Goal: Information Seeking & Learning: Learn about a topic

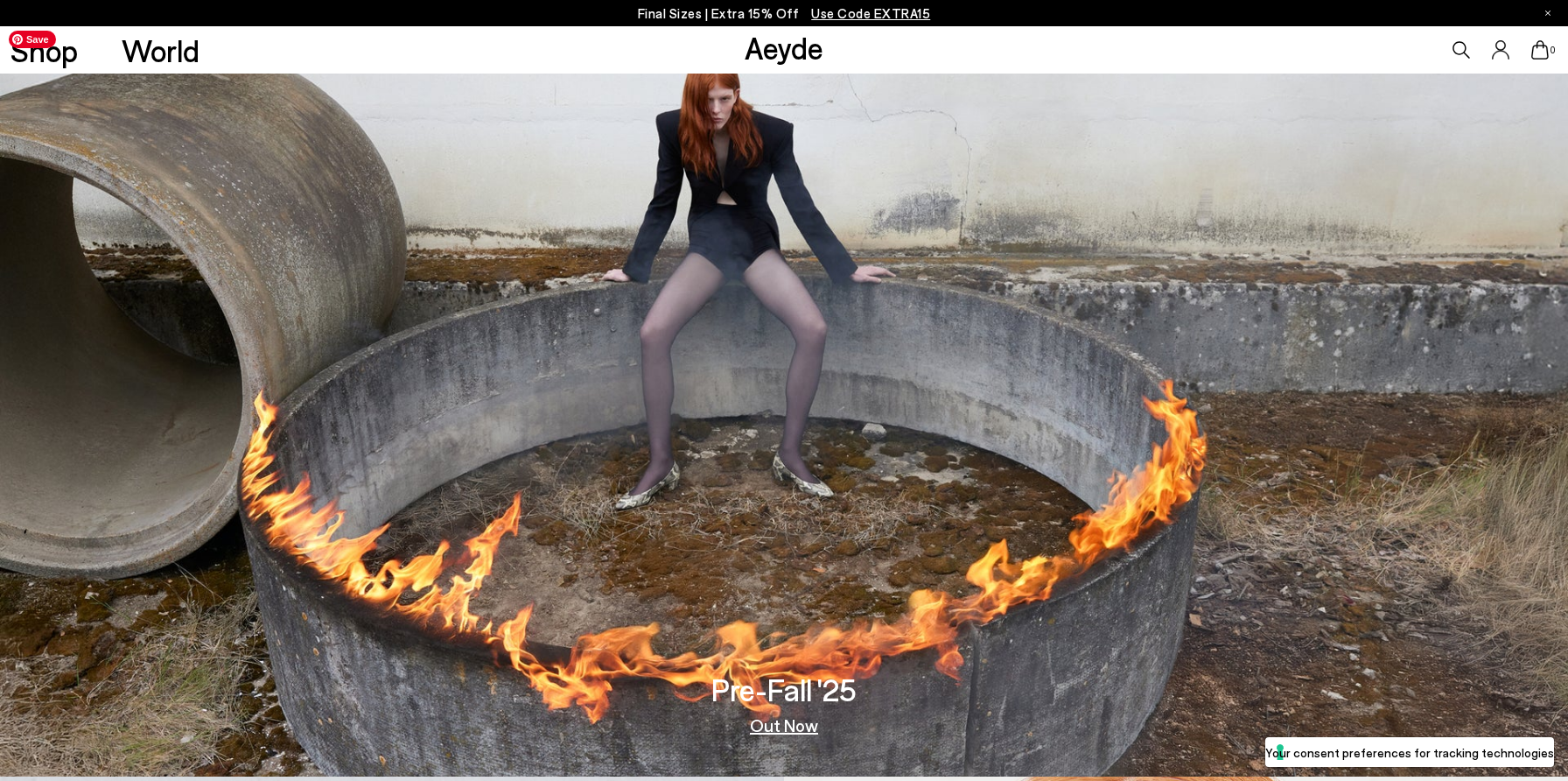
scroll to position [11, 0]
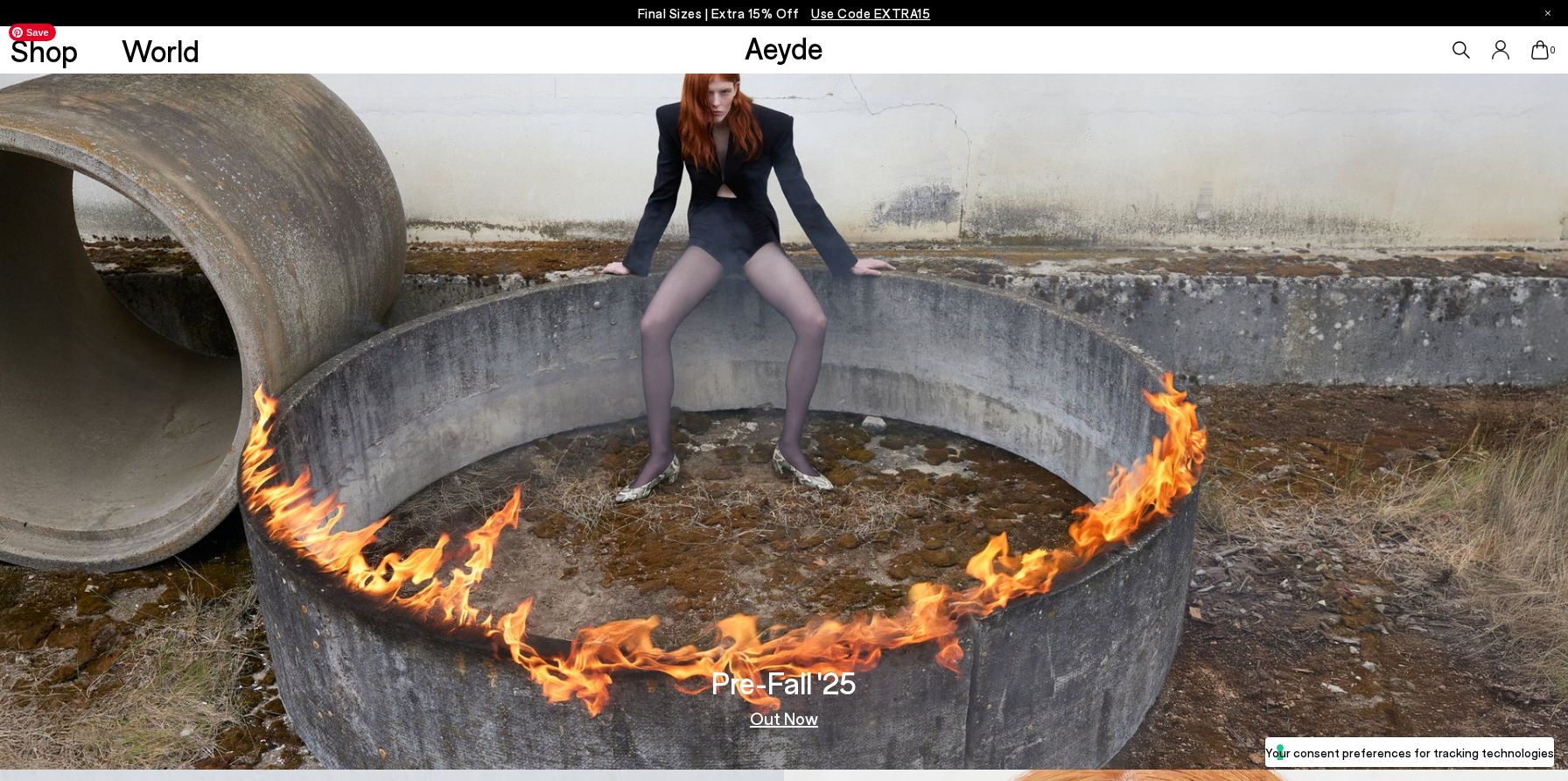
click at [786, 730] on div "Pre-Fall '25 Out Now" at bounding box center [784, 391] width 1568 height 754
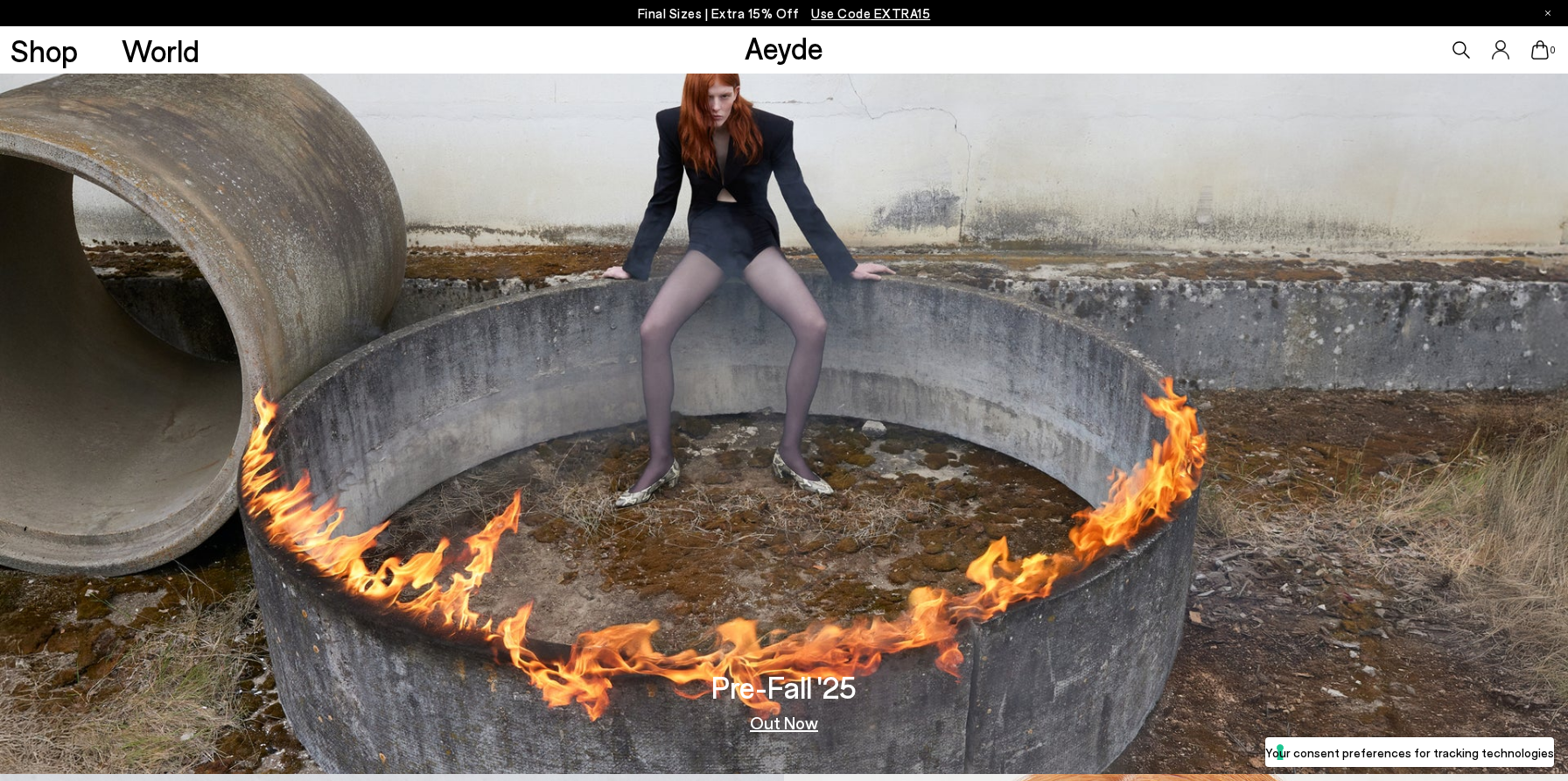
scroll to position [13, 0]
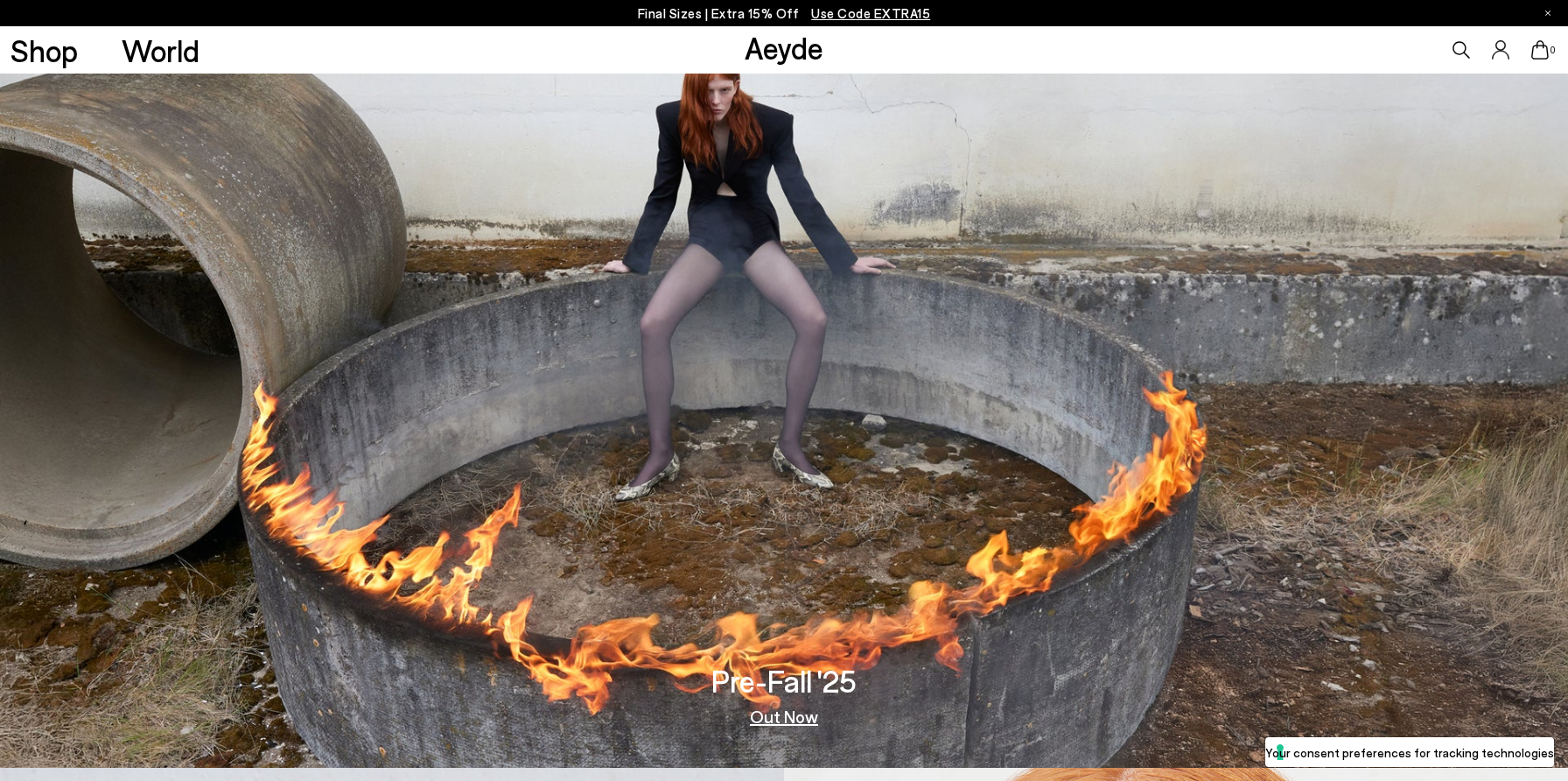
click at [790, 730] on img at bounding box center [784, 390] width 1568 height 754
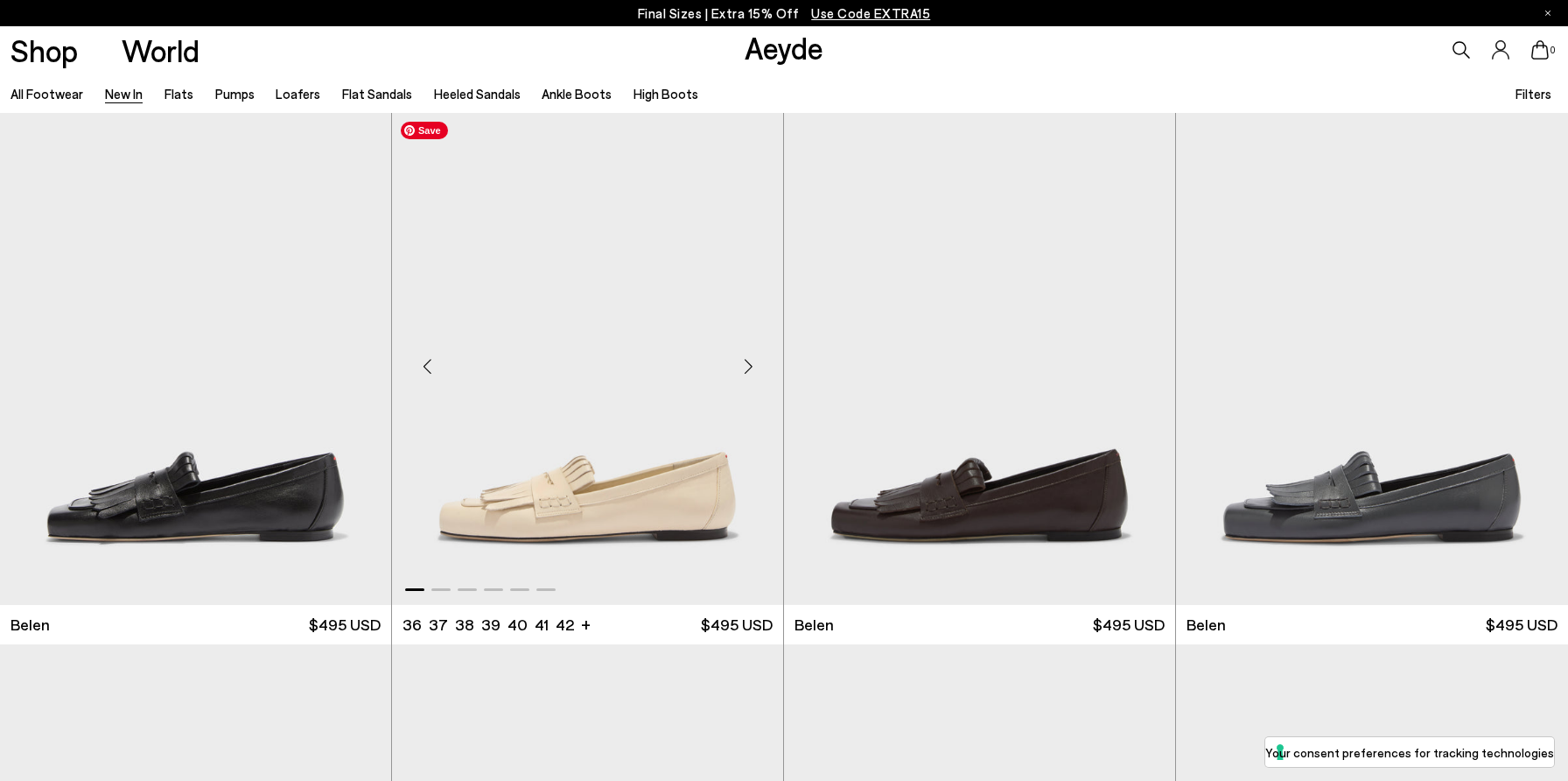
click at [643, 417] on img "1 / 6" at bounding box center [588, 359] width 392 height 492
click at [667, 323] on img "1 / 6" at bounding box center [588, 359] width 392 height 492
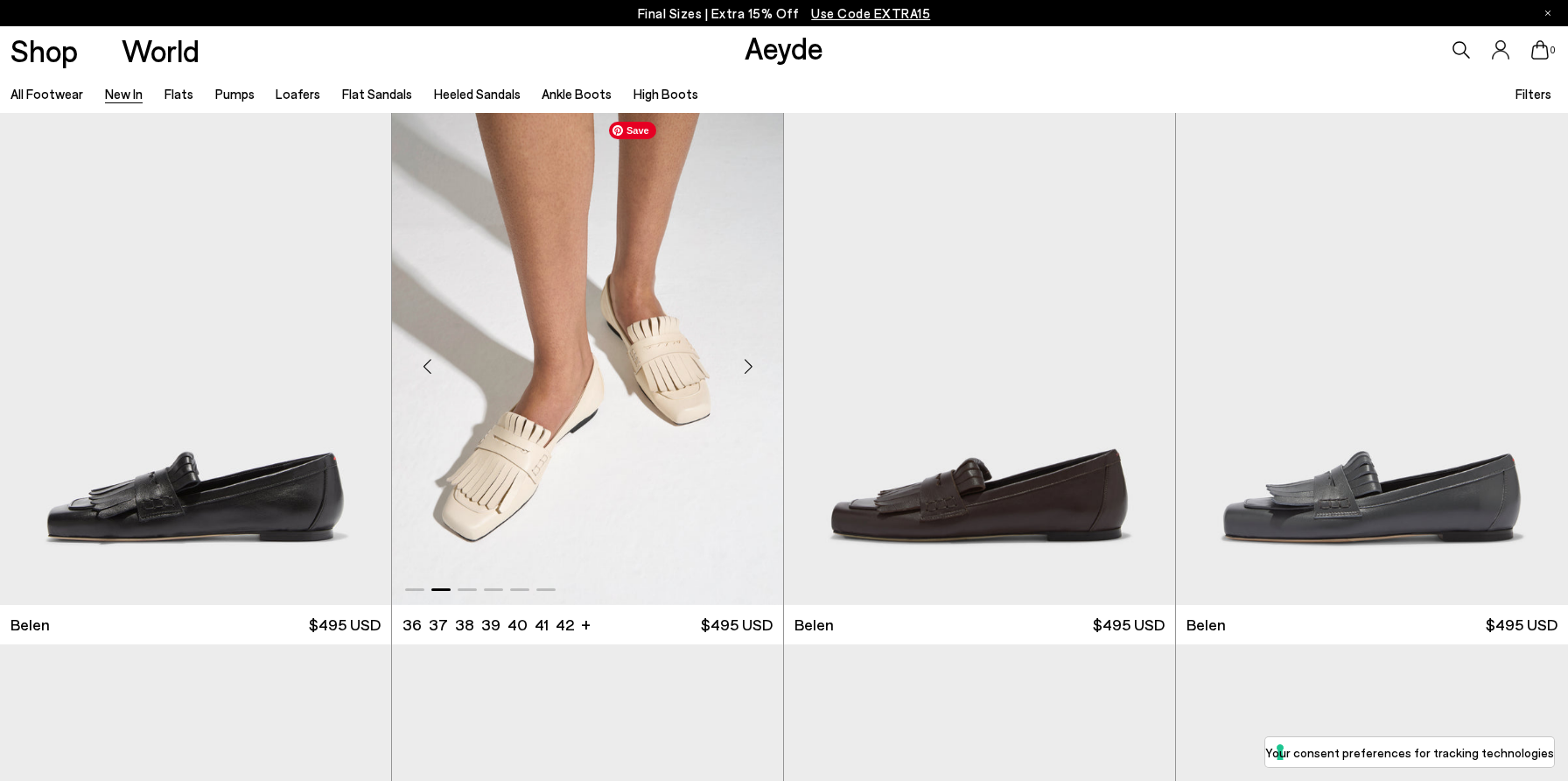
click at [537, 224] on img "2 / 6" at bounding box center [588, 359] width 392 height 492
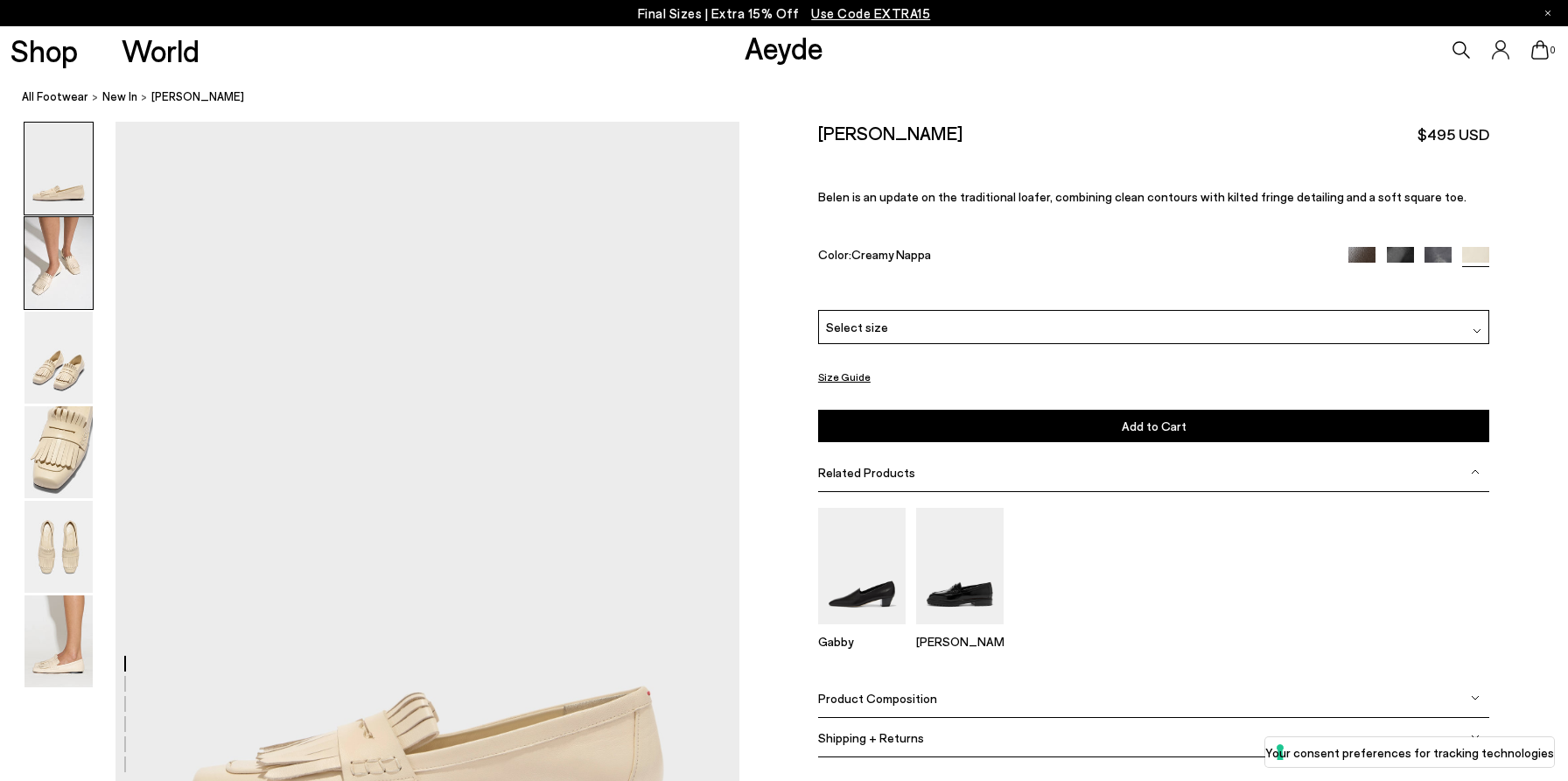
click at [89, 270] on img at bounding box center [58, 262] width 68 height 92
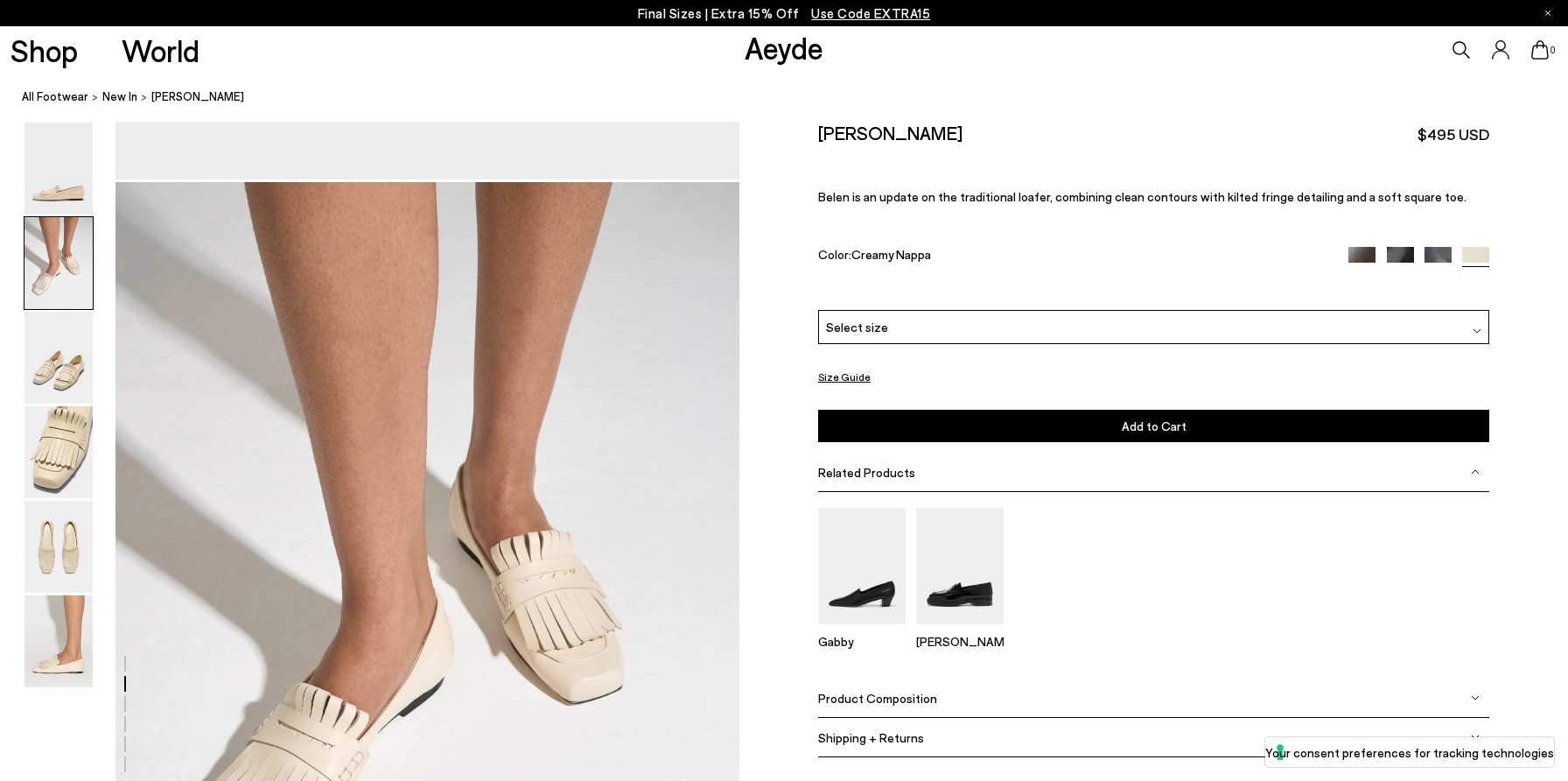
scroll to position [837, 0]
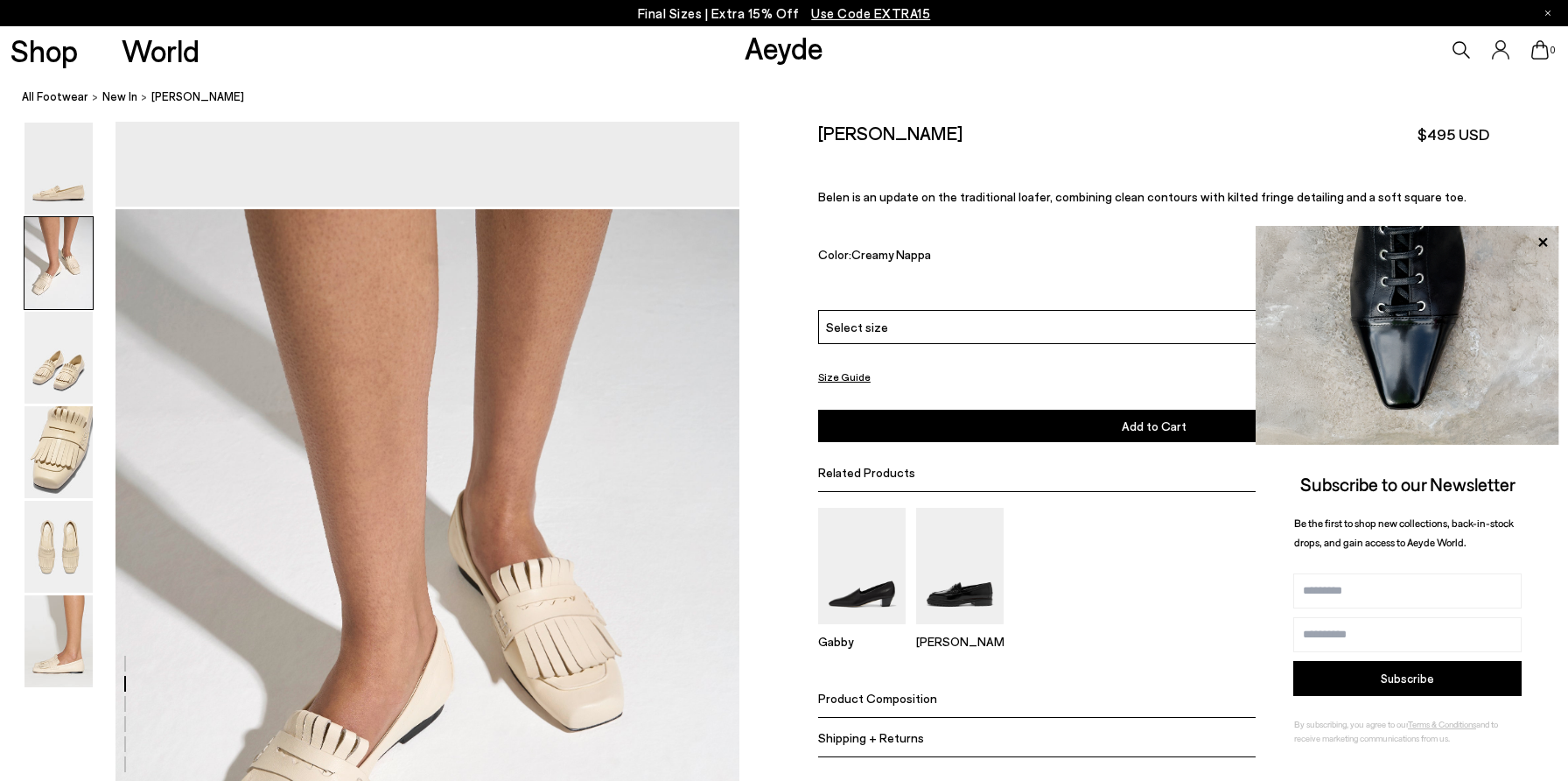
scroll to position [735, 0]
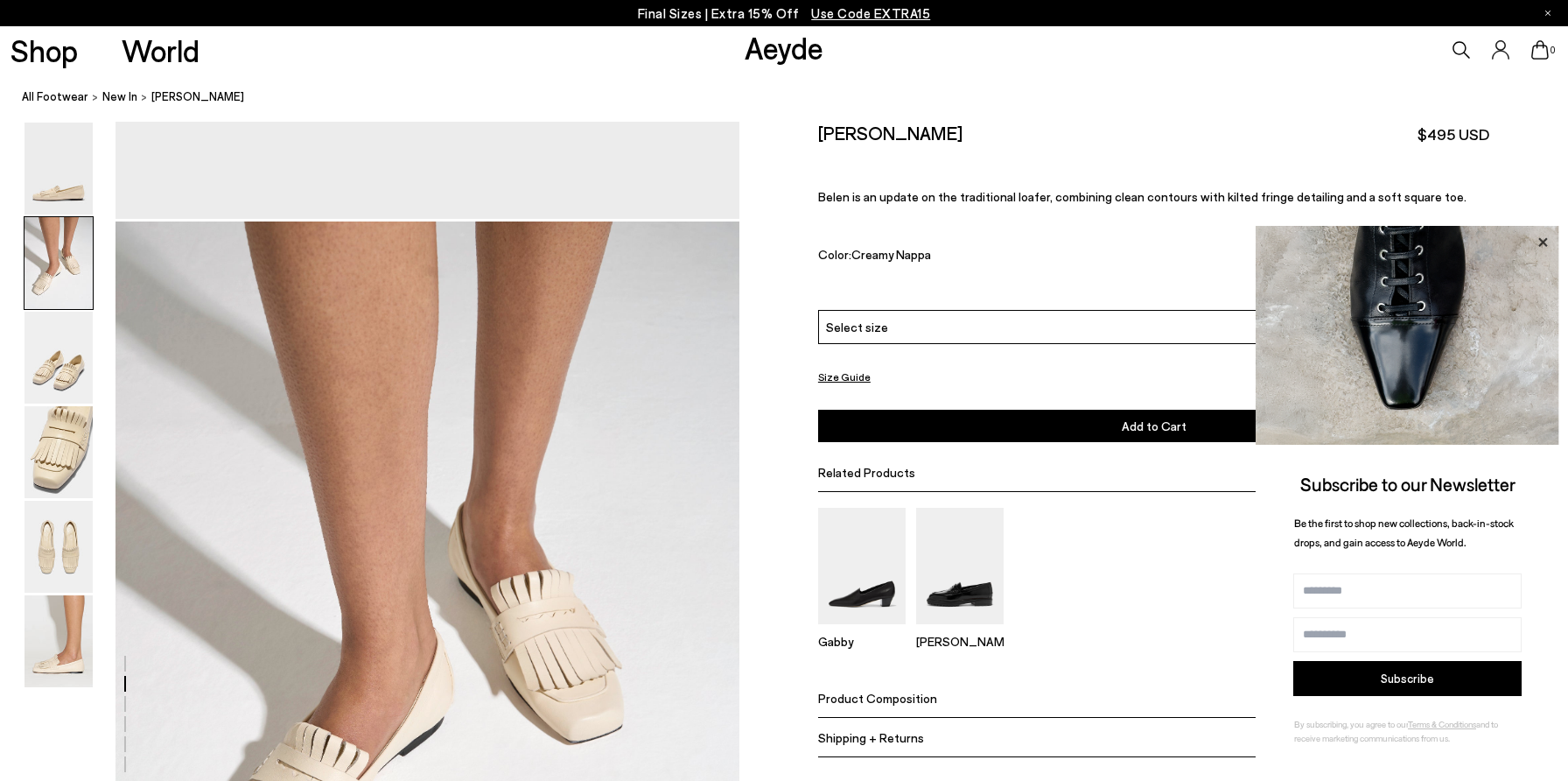
click at [1550, 241] on icon at bounding box center [1543, 243] width 23 height 23
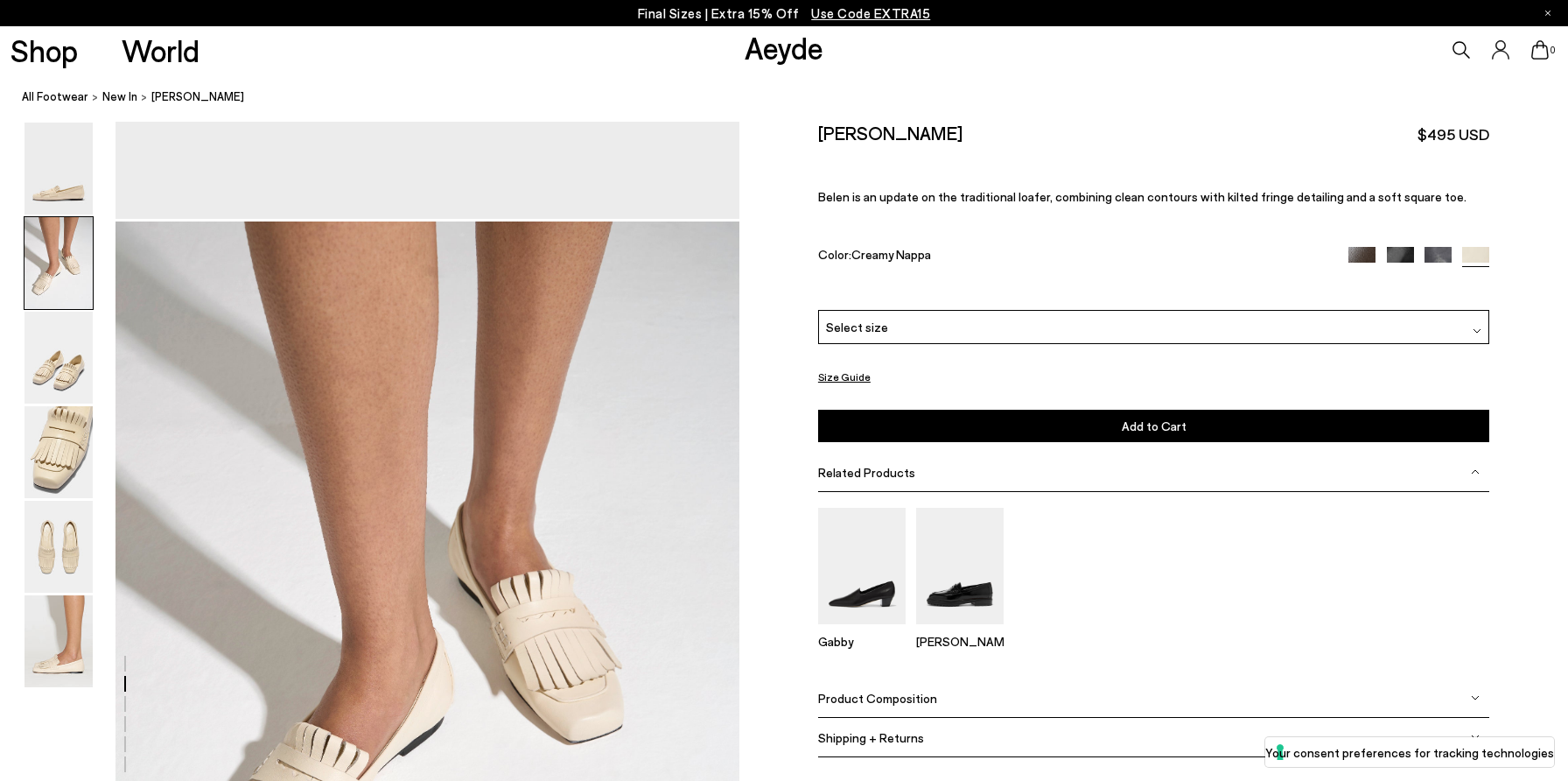
click at [787, 177] on div "Size Guide Shoes Belt Our shoes come in European sizing. The easiest way to mea…" at bounding box center [1153, 450] width 828 height 659
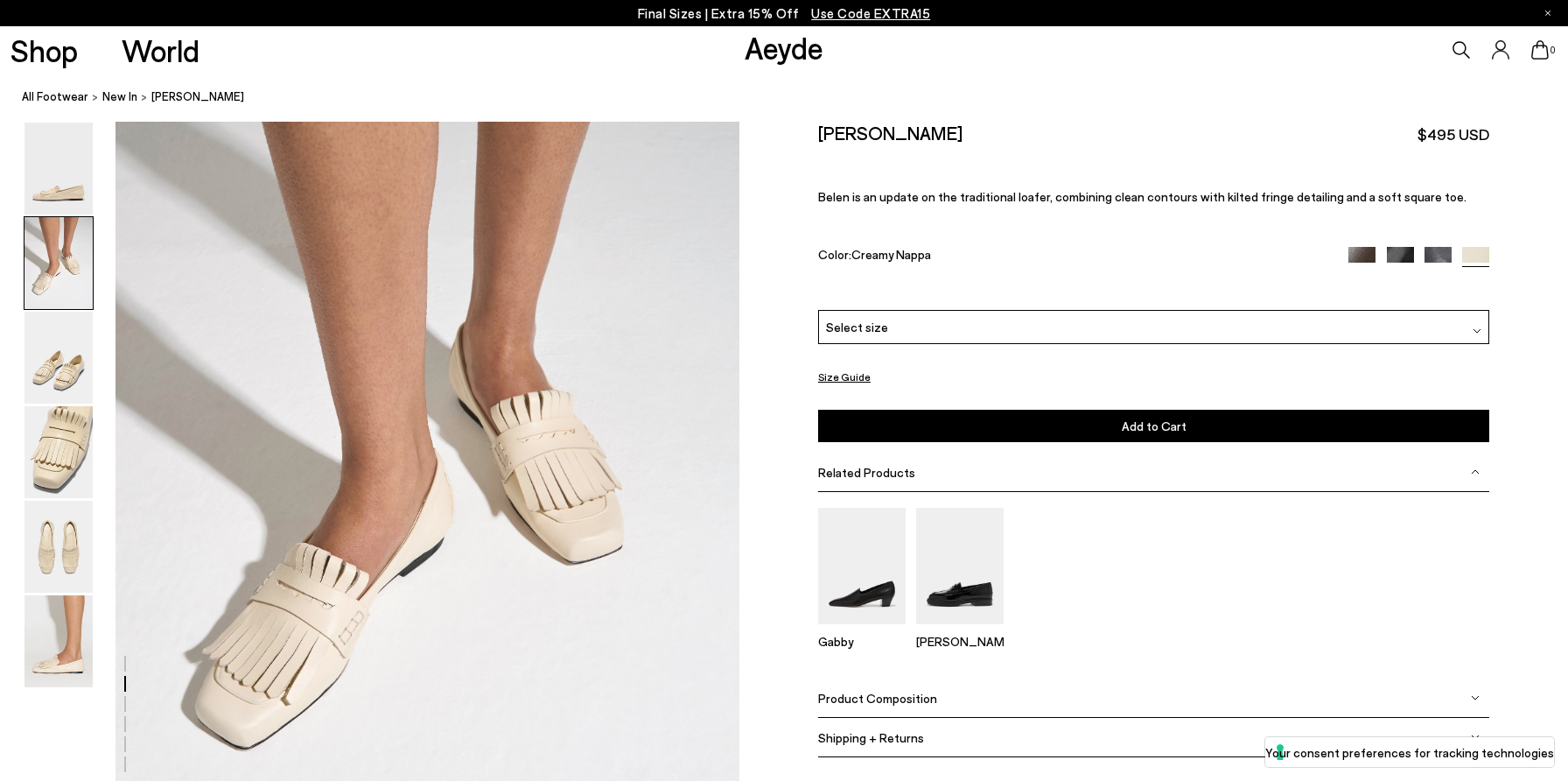
scroll to position [913, 0]
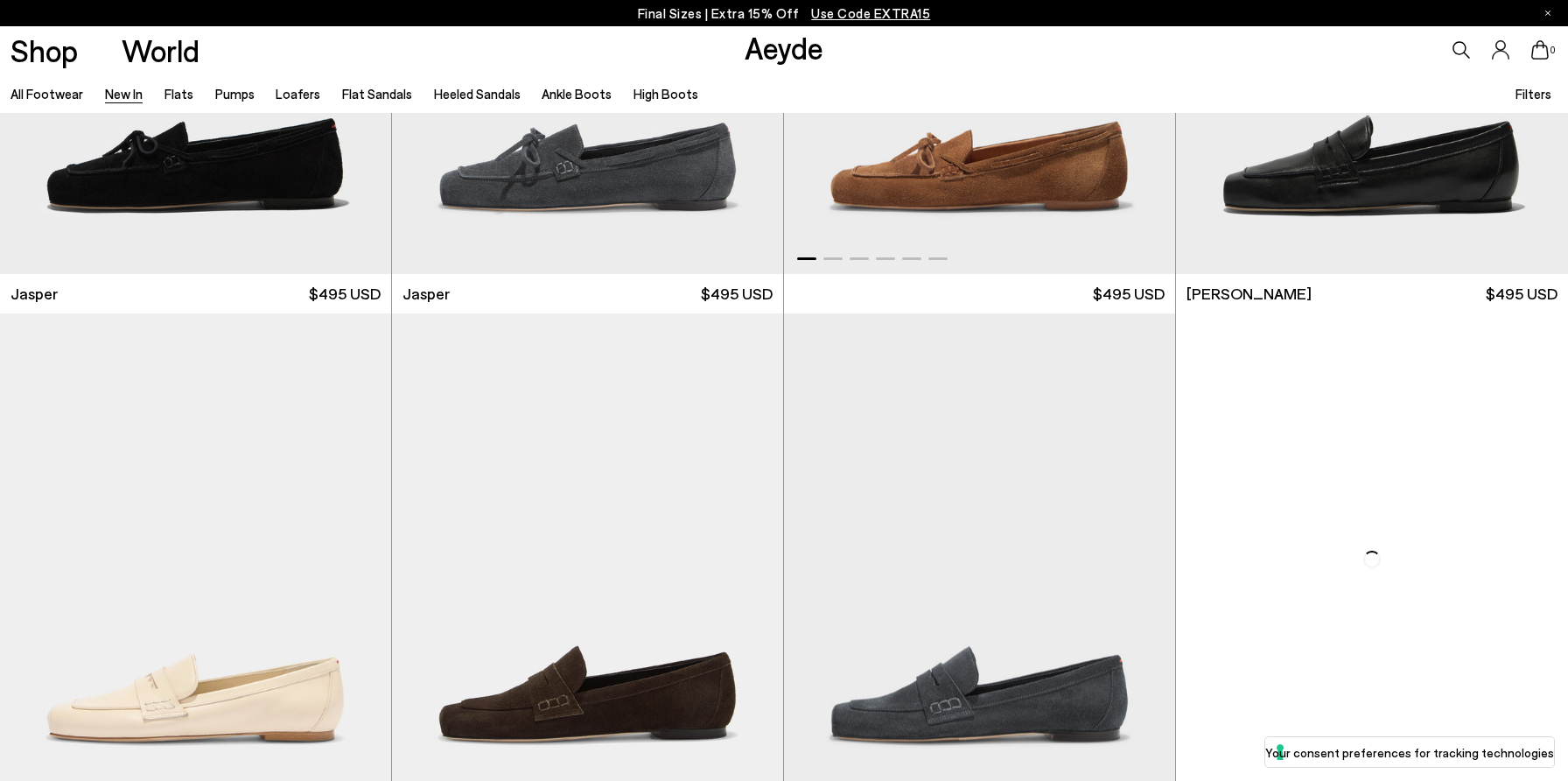
scroll to position [1027, 0]
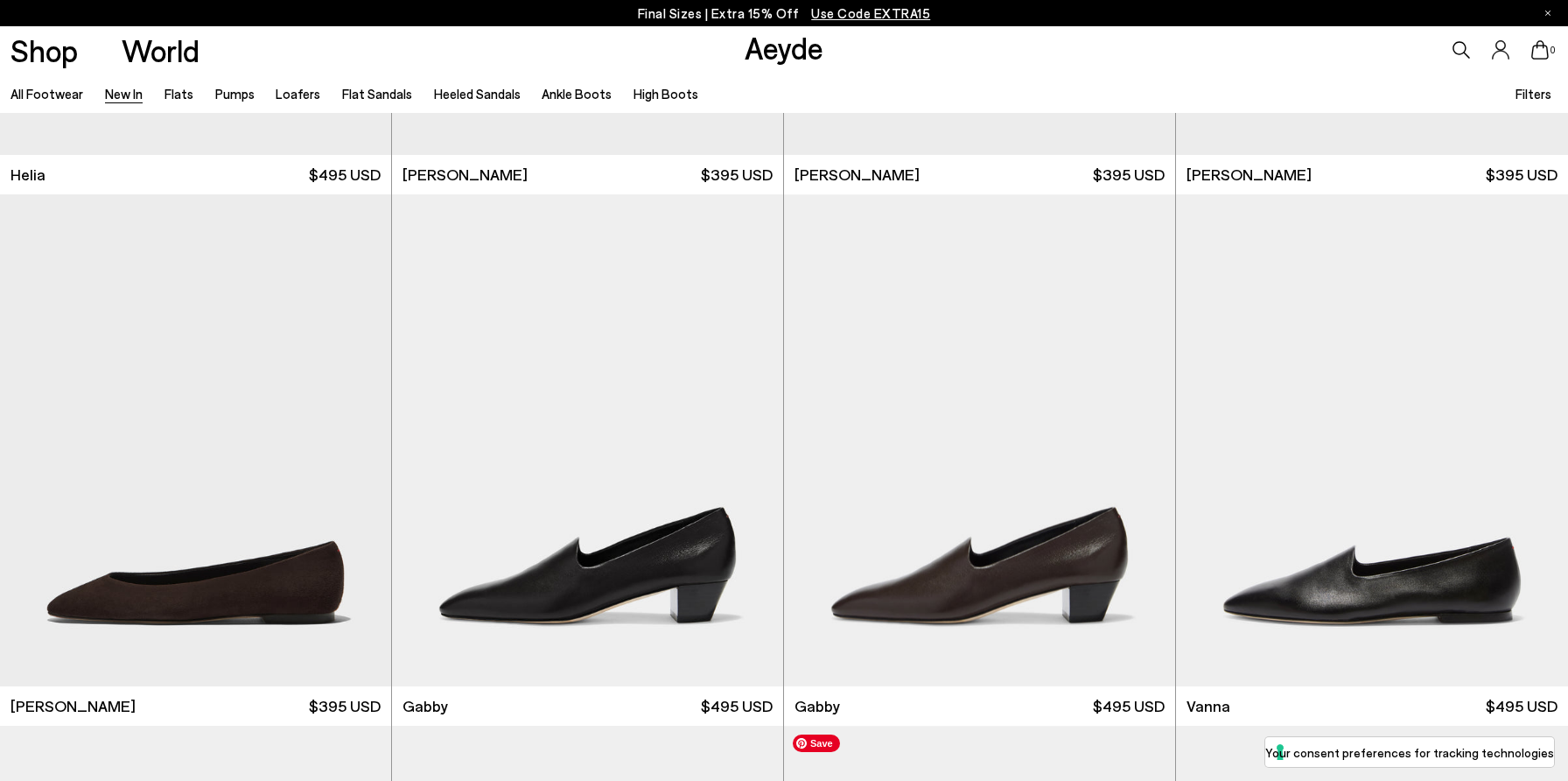
scroll to position [2961, 0]
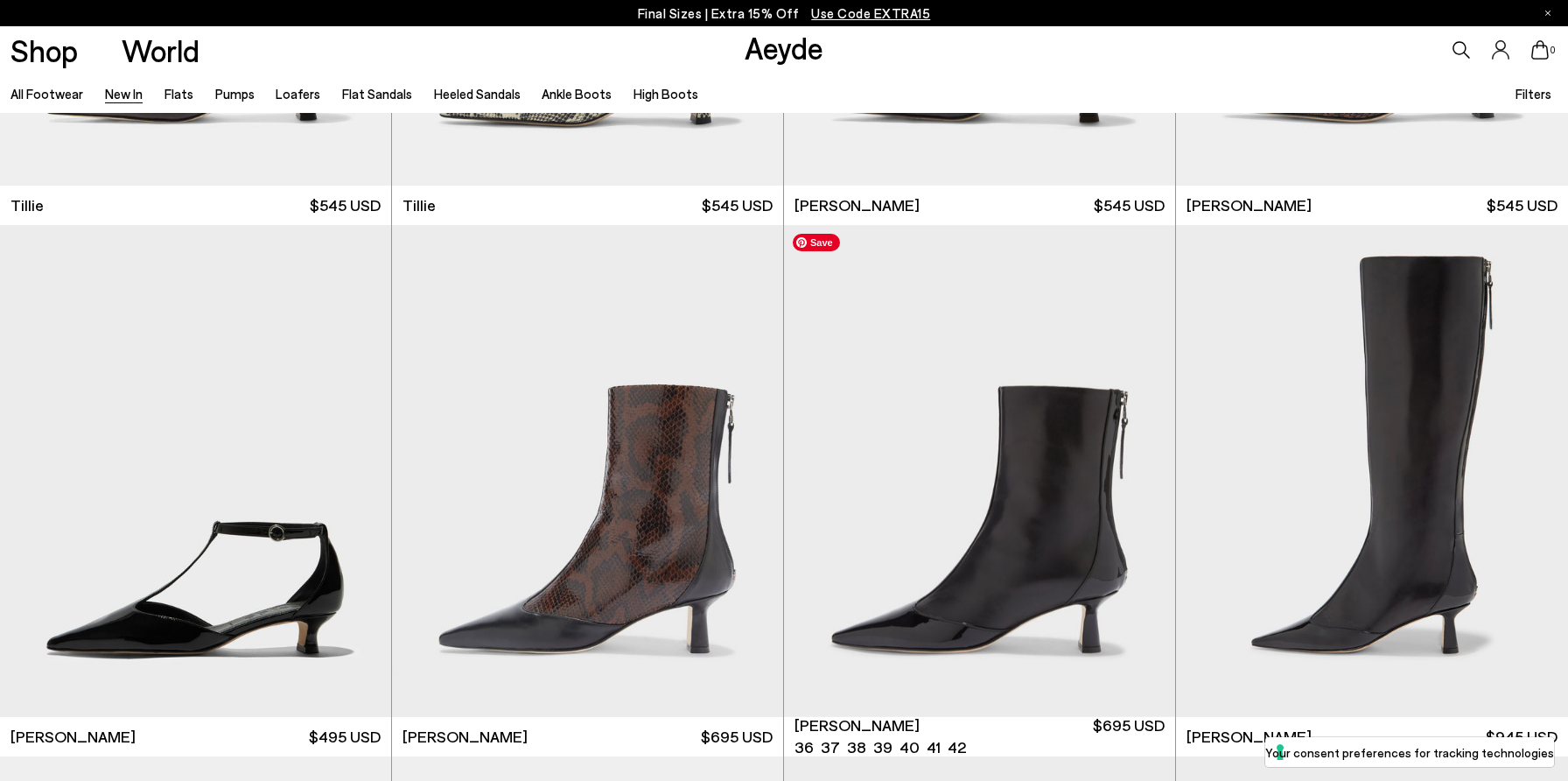
scroll to position [4675, 0]
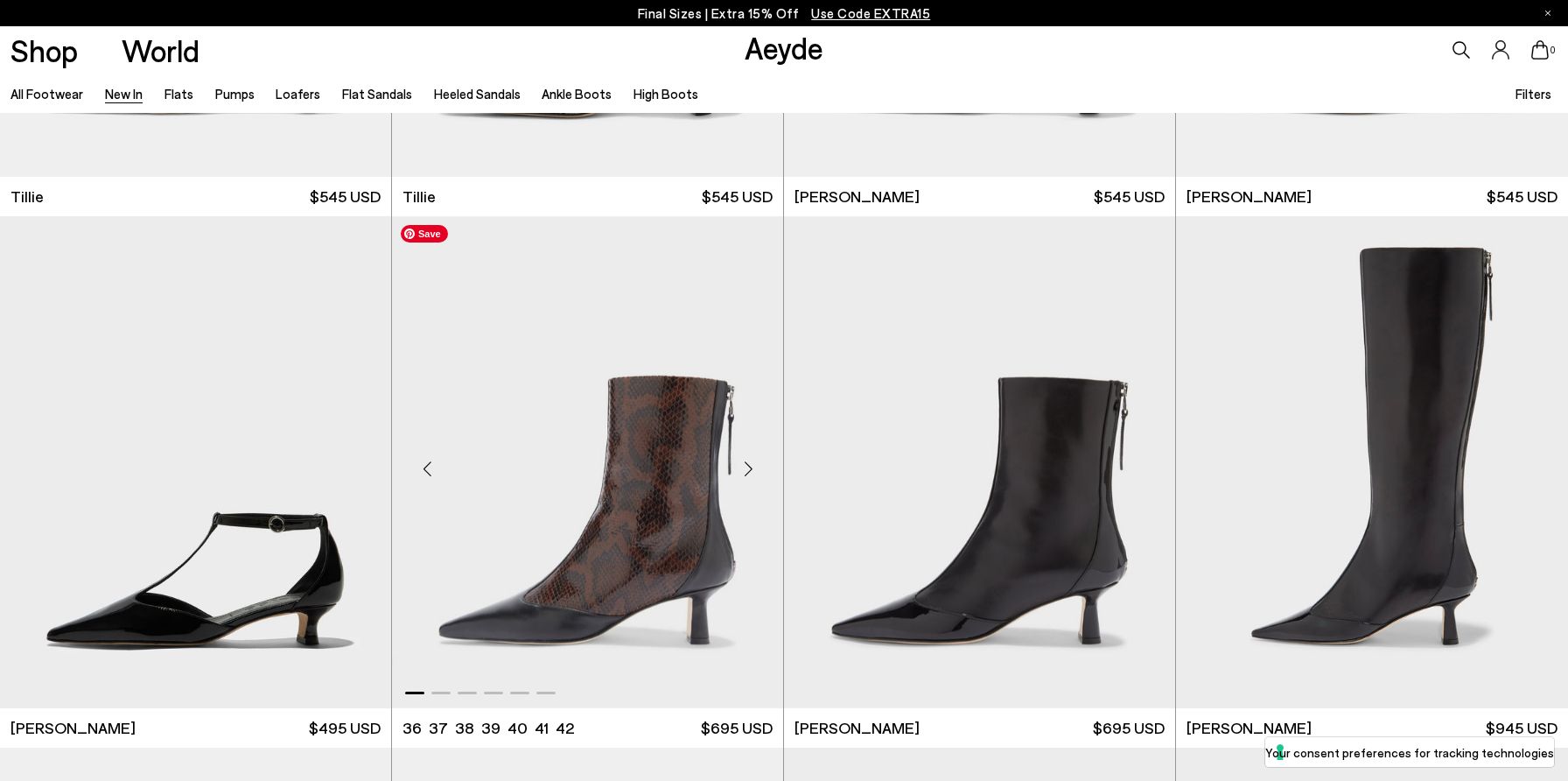
click at [591, 364] on img "1 / 6" at bounding box center [588, 462] width 392 height 492
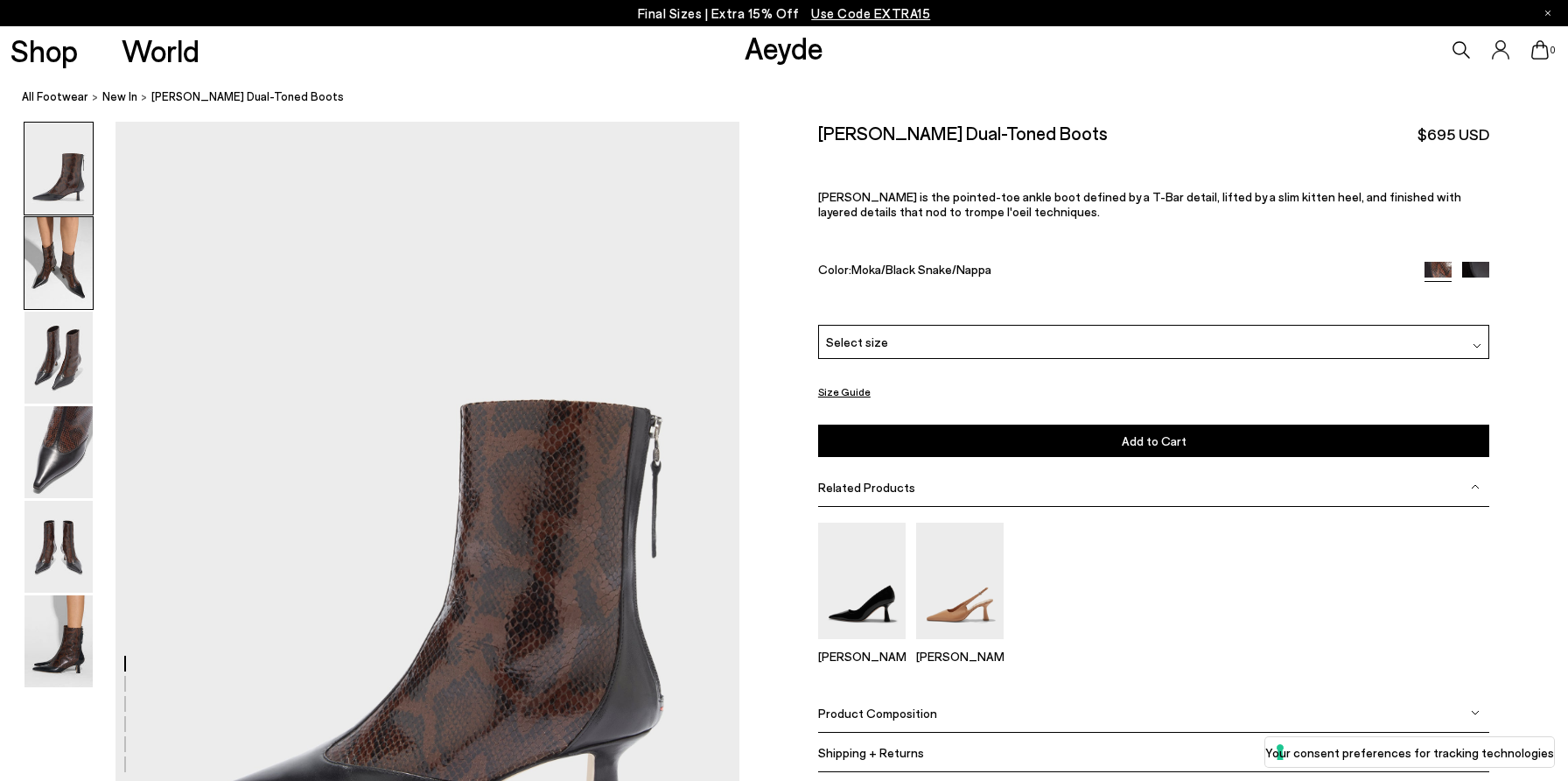
click at [52, 271] on img at bounding box center [58, 262] width 68 height 92
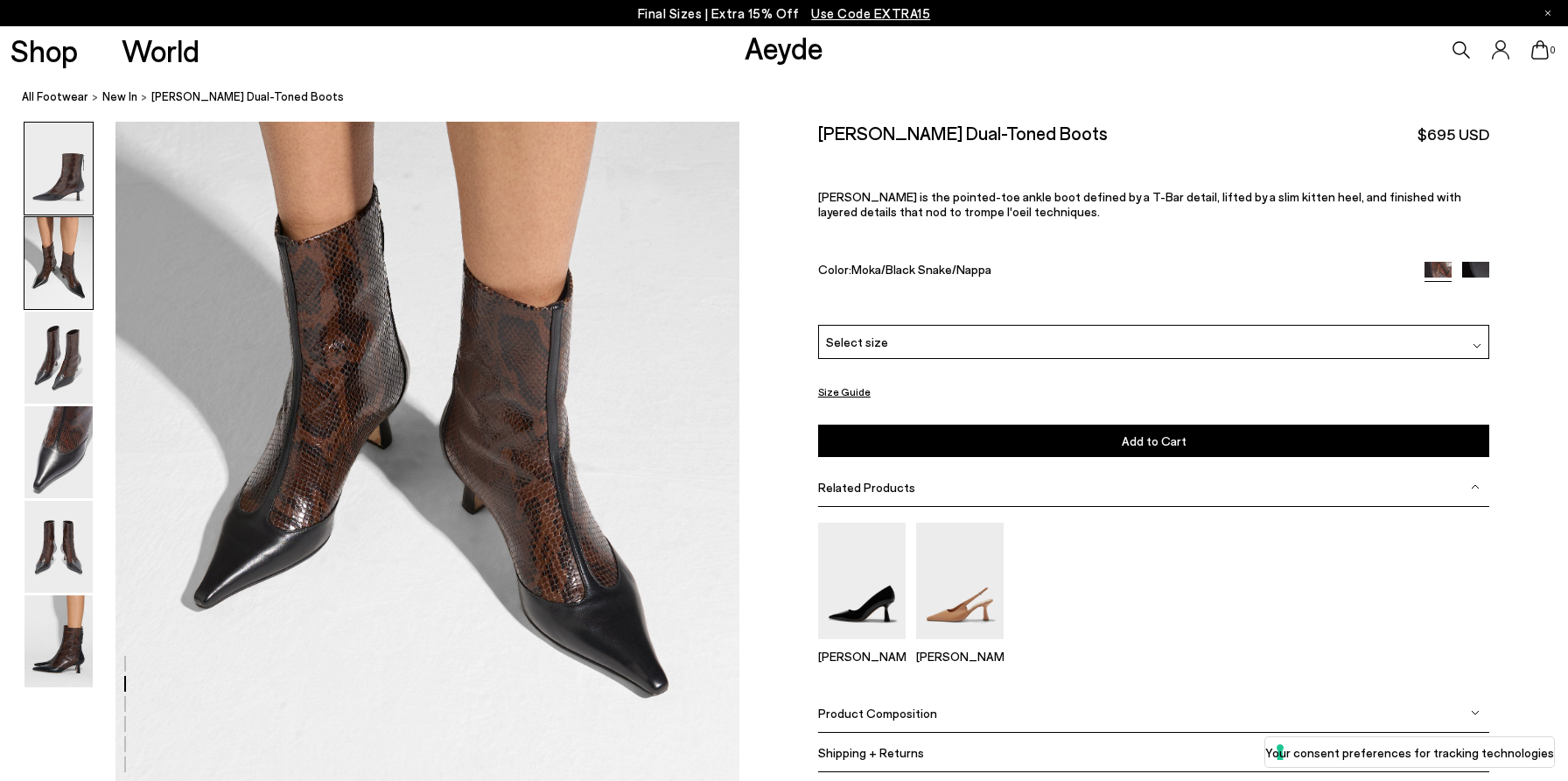
click at [75, 191] on img at bounding box center [58, 168] width 68 height 92
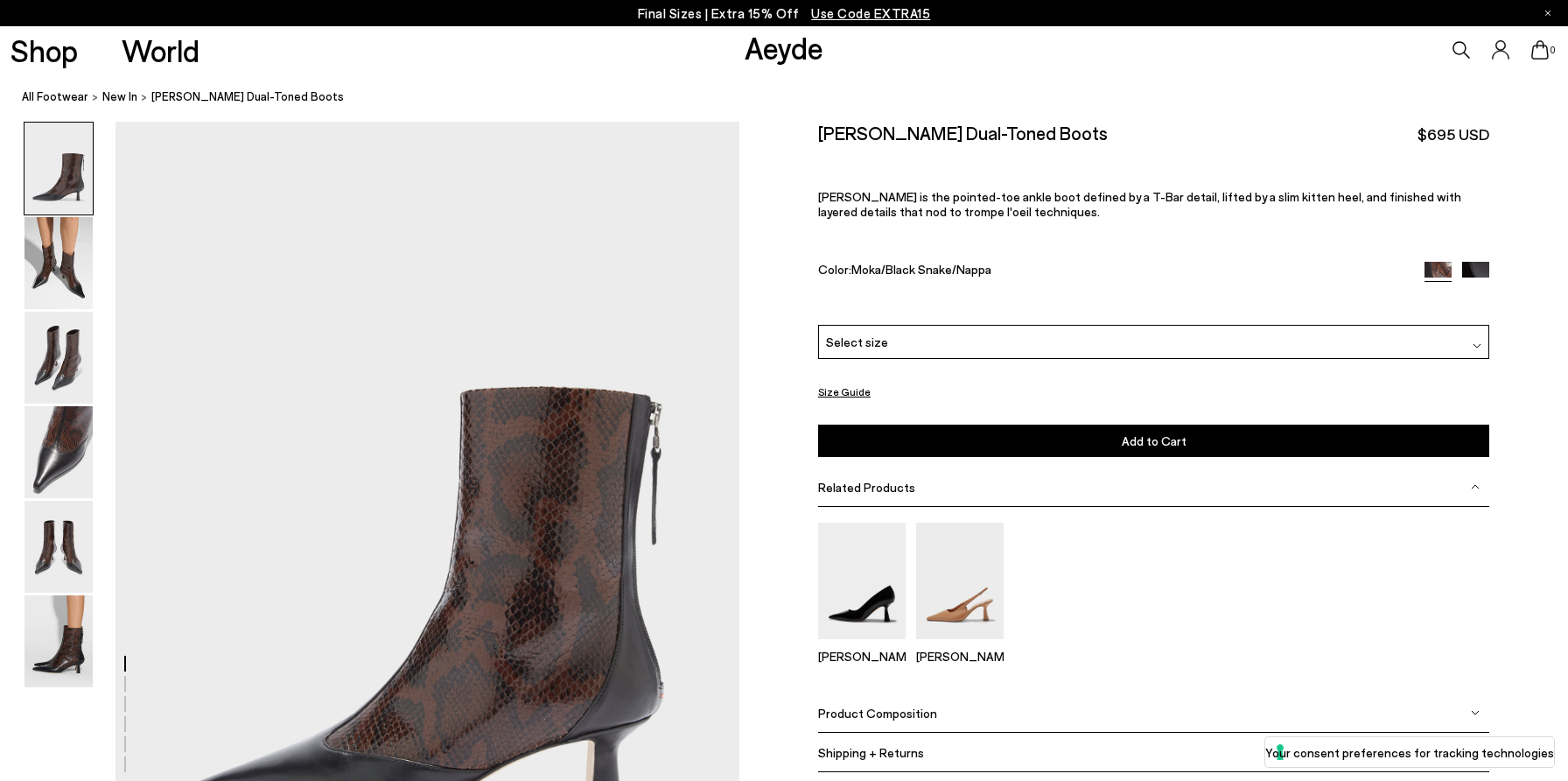
scroll to position [13, 0]
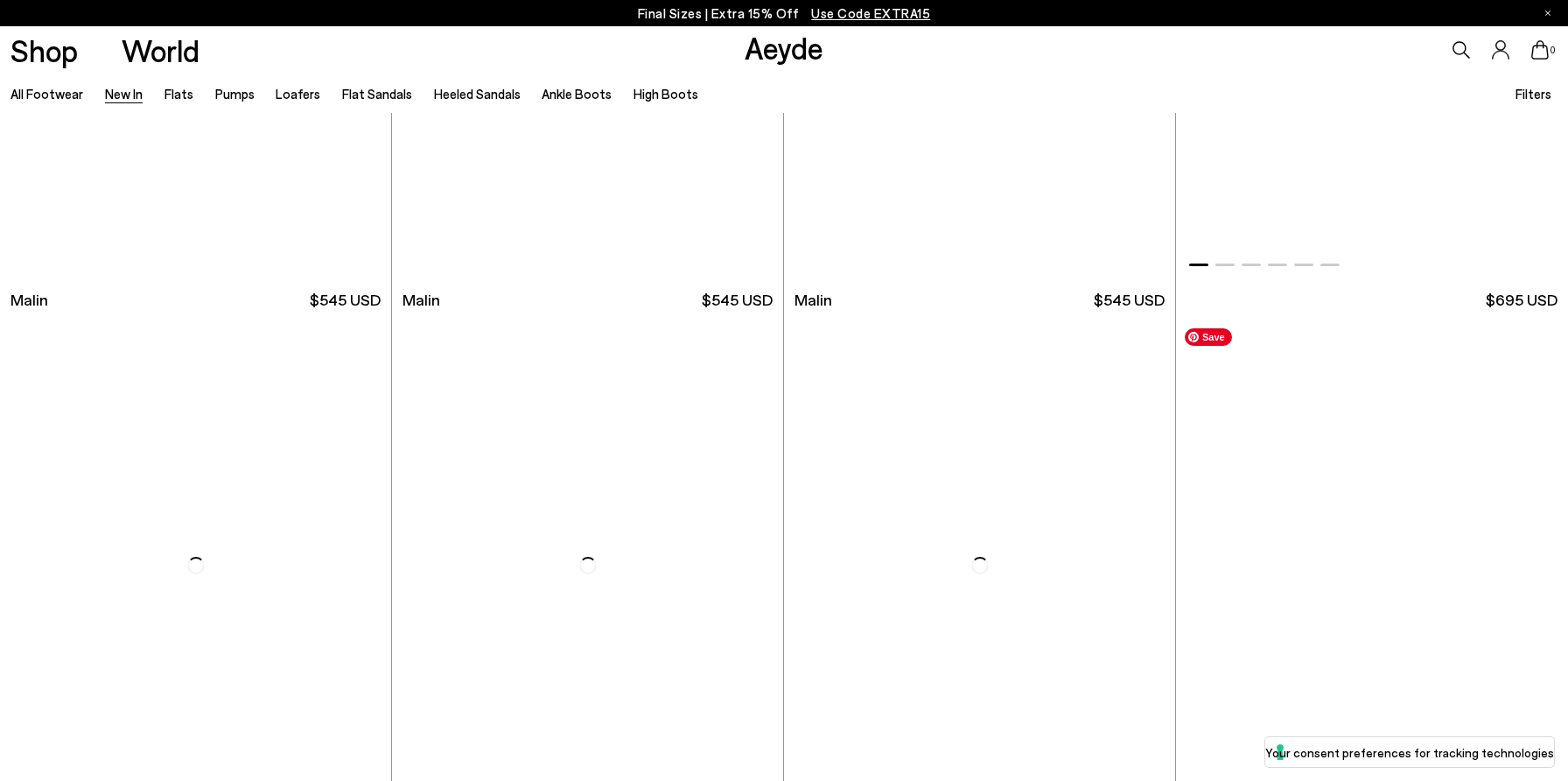
scroll to position [5839, 0]
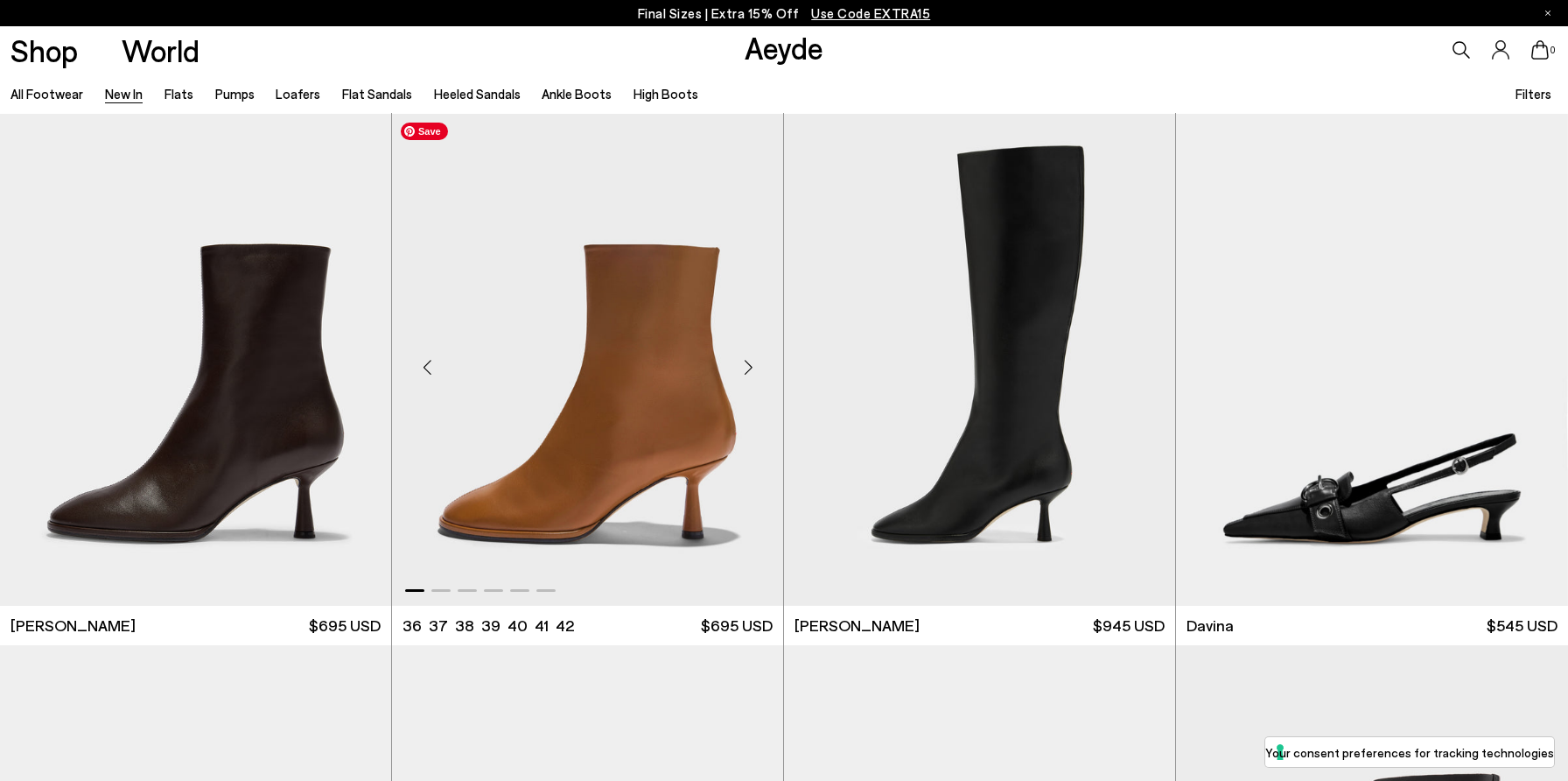
click at [660, 433] on img "1 / 6" at bounding box center [588, 360] width 392 height 492
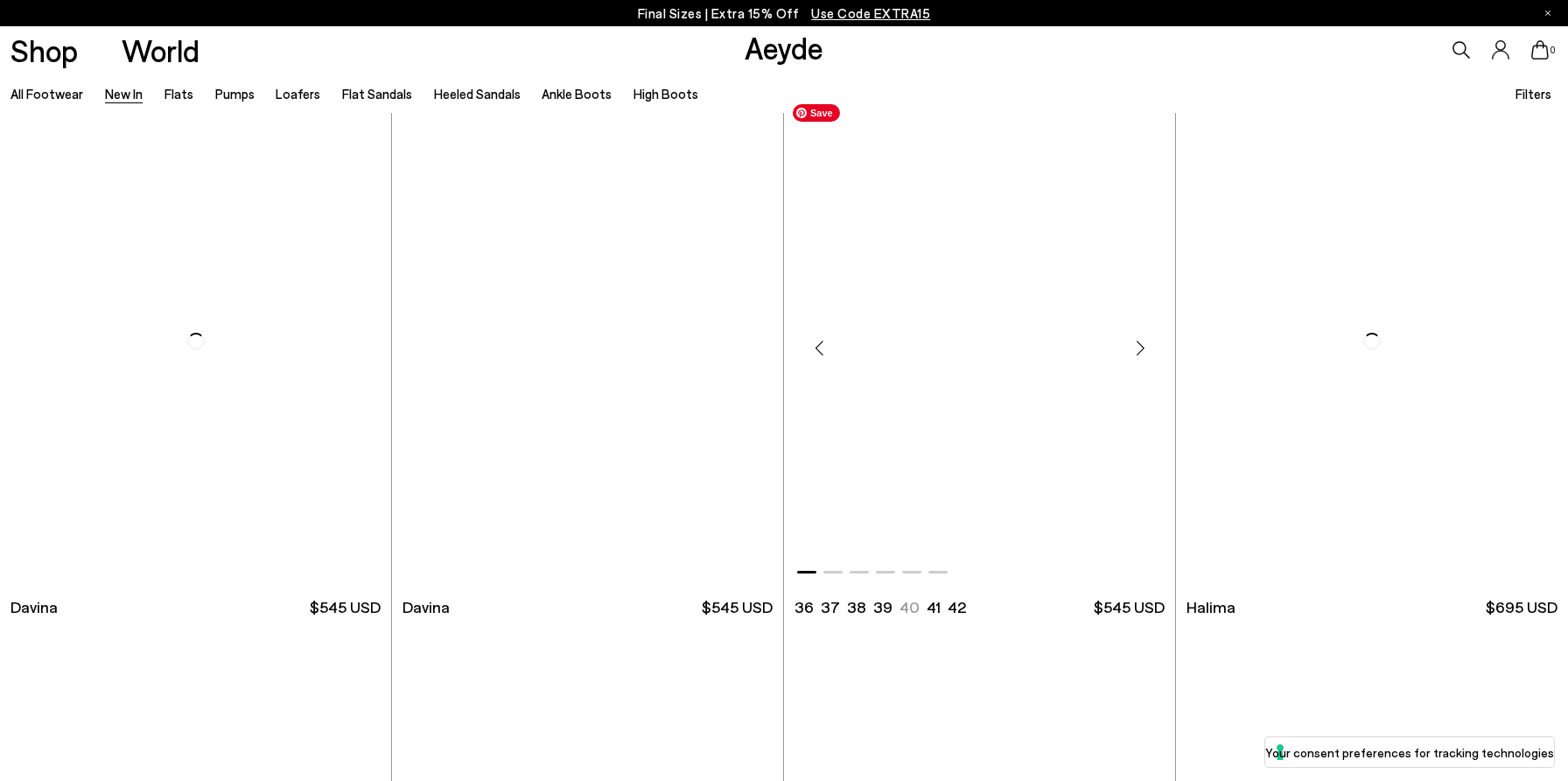
scroll to position [6414, 0]
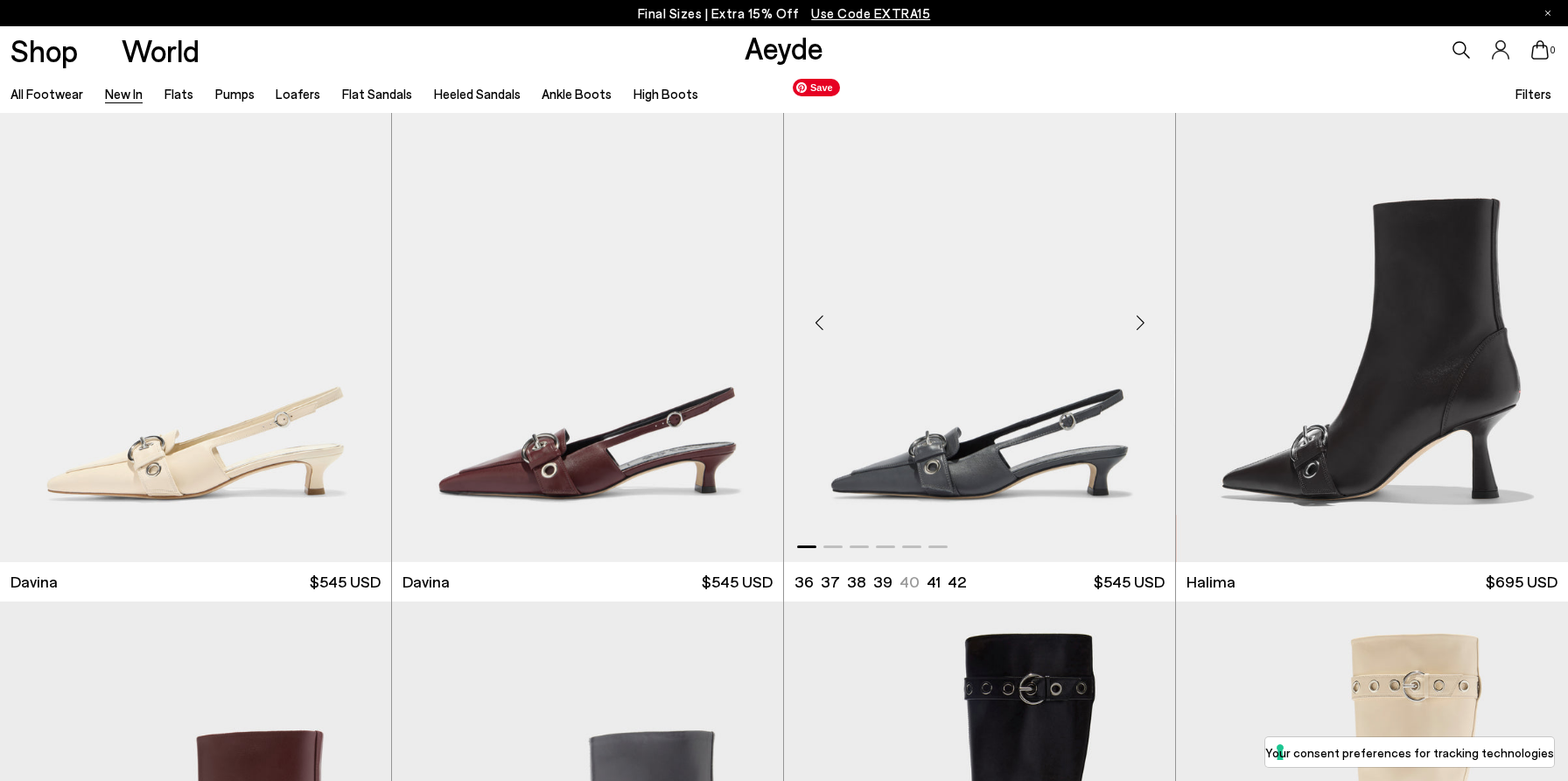
click at [979, 317] on img "1 / 6" at bounding box center [980, 316] width 392 height 492
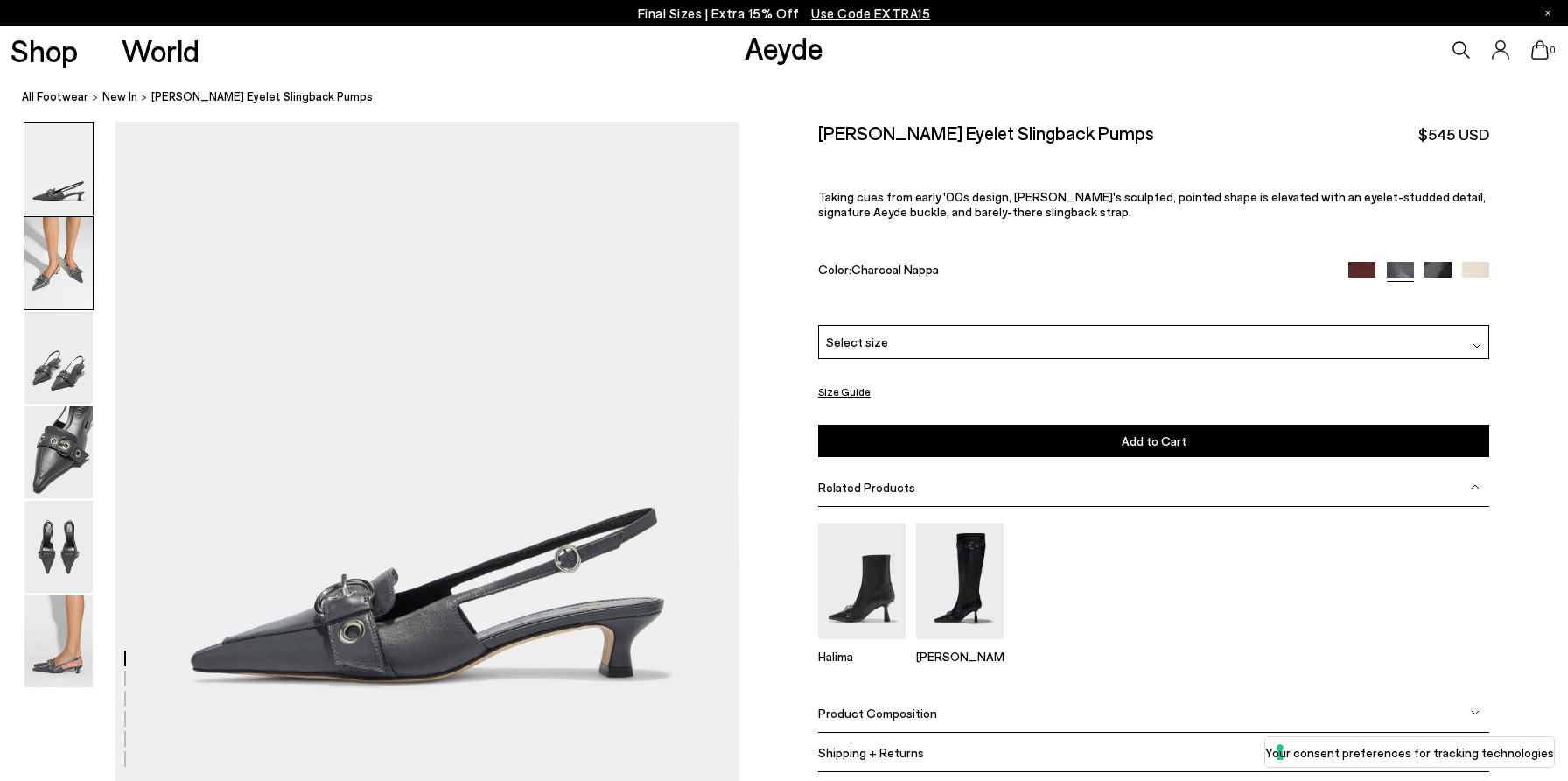
click at [38, 265] on img at bounding box center [58, 262] width 68 height 92
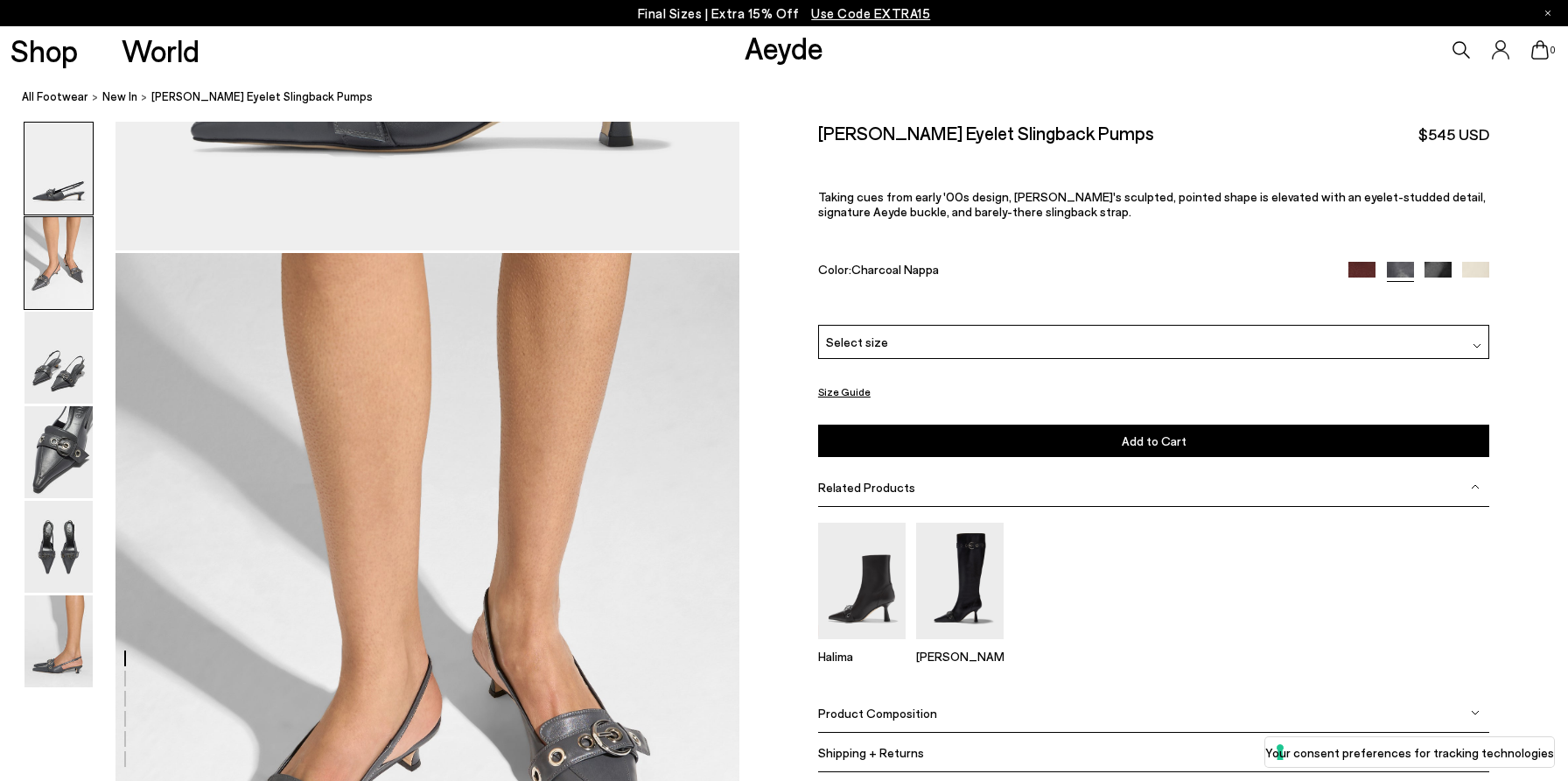
scroll to position [663, 0]
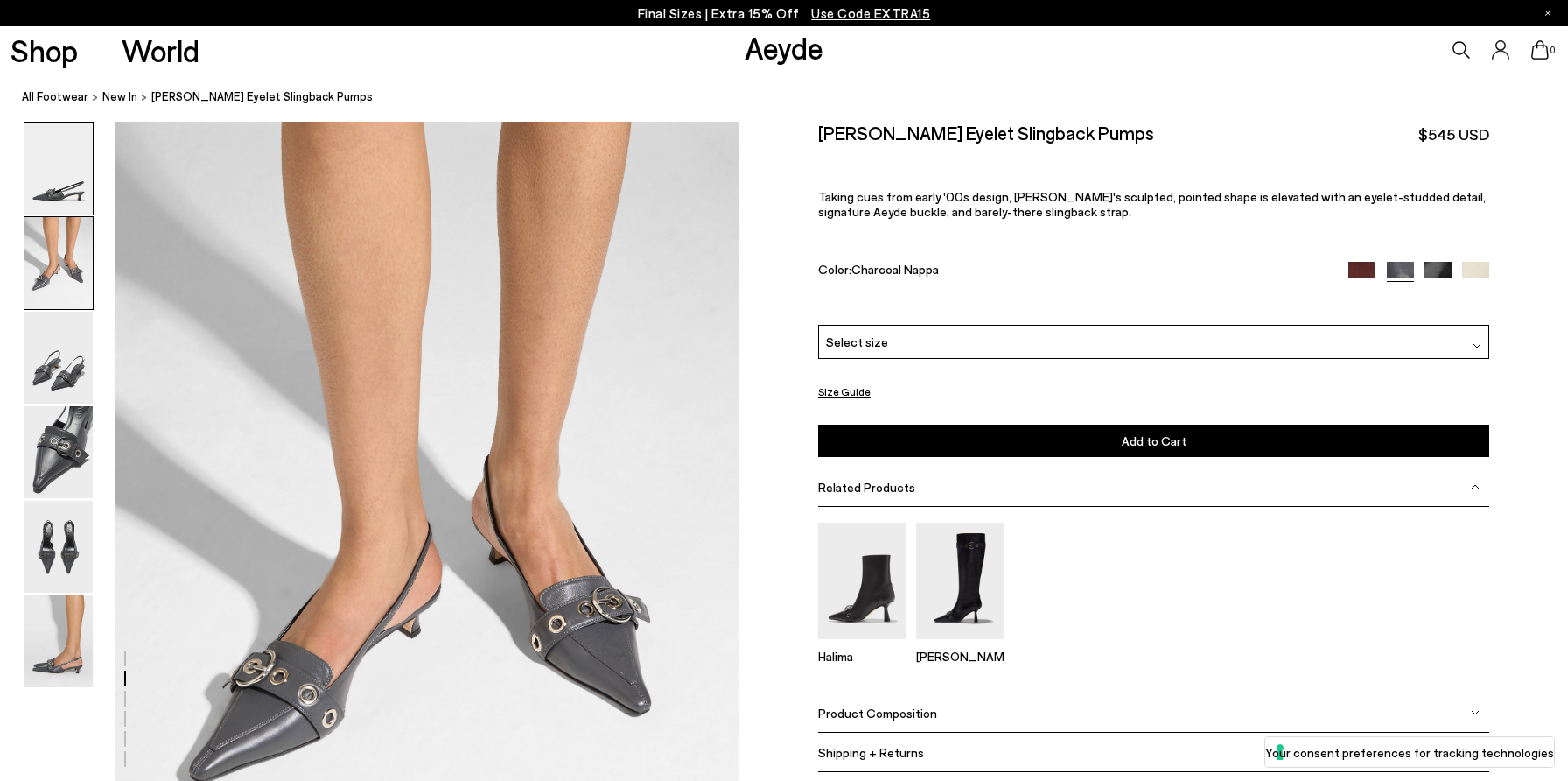
click at [84, 185] on img at bounding box center [58, 168] width 68 height 92
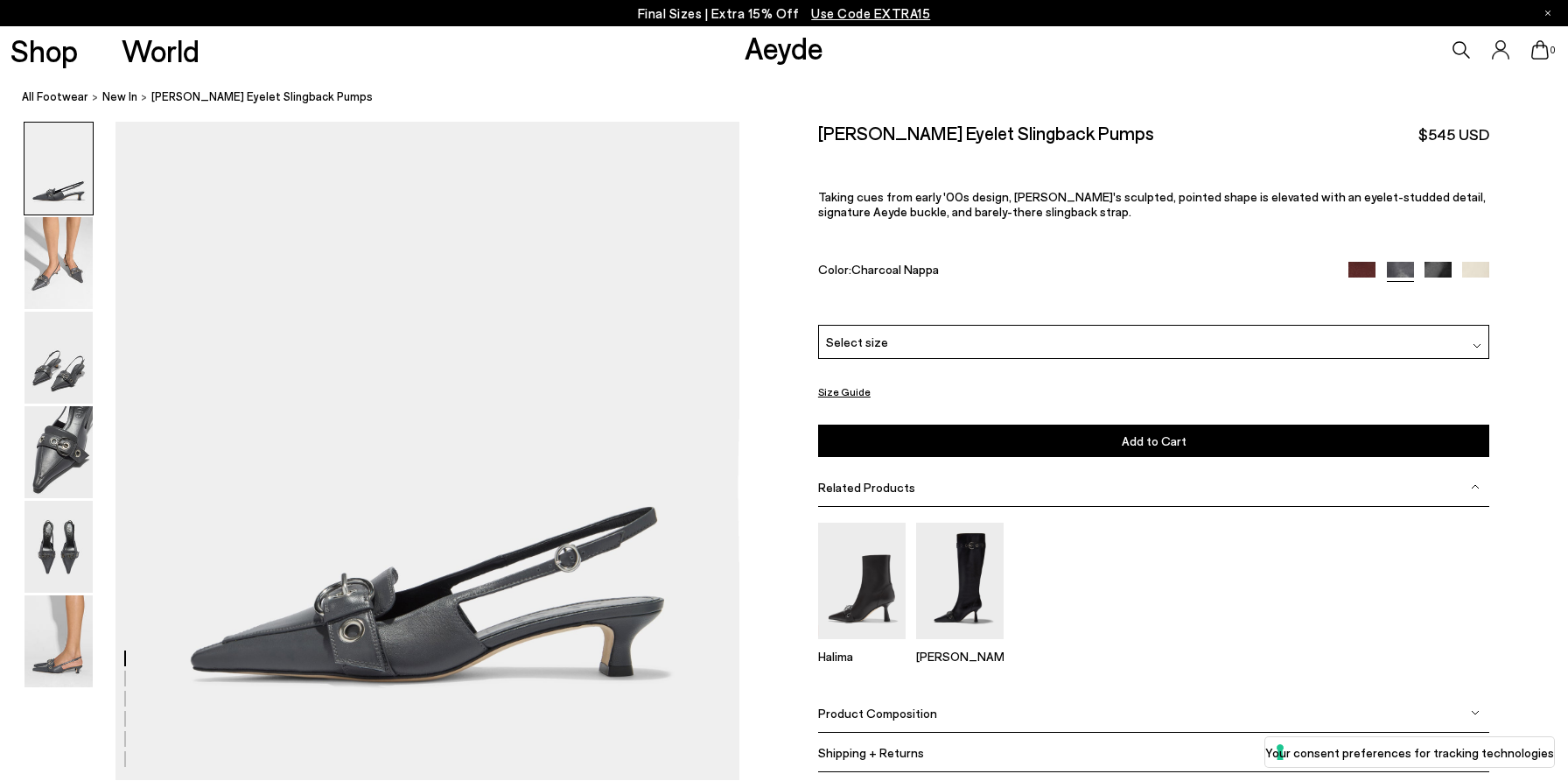
scroll to position [0, 0]
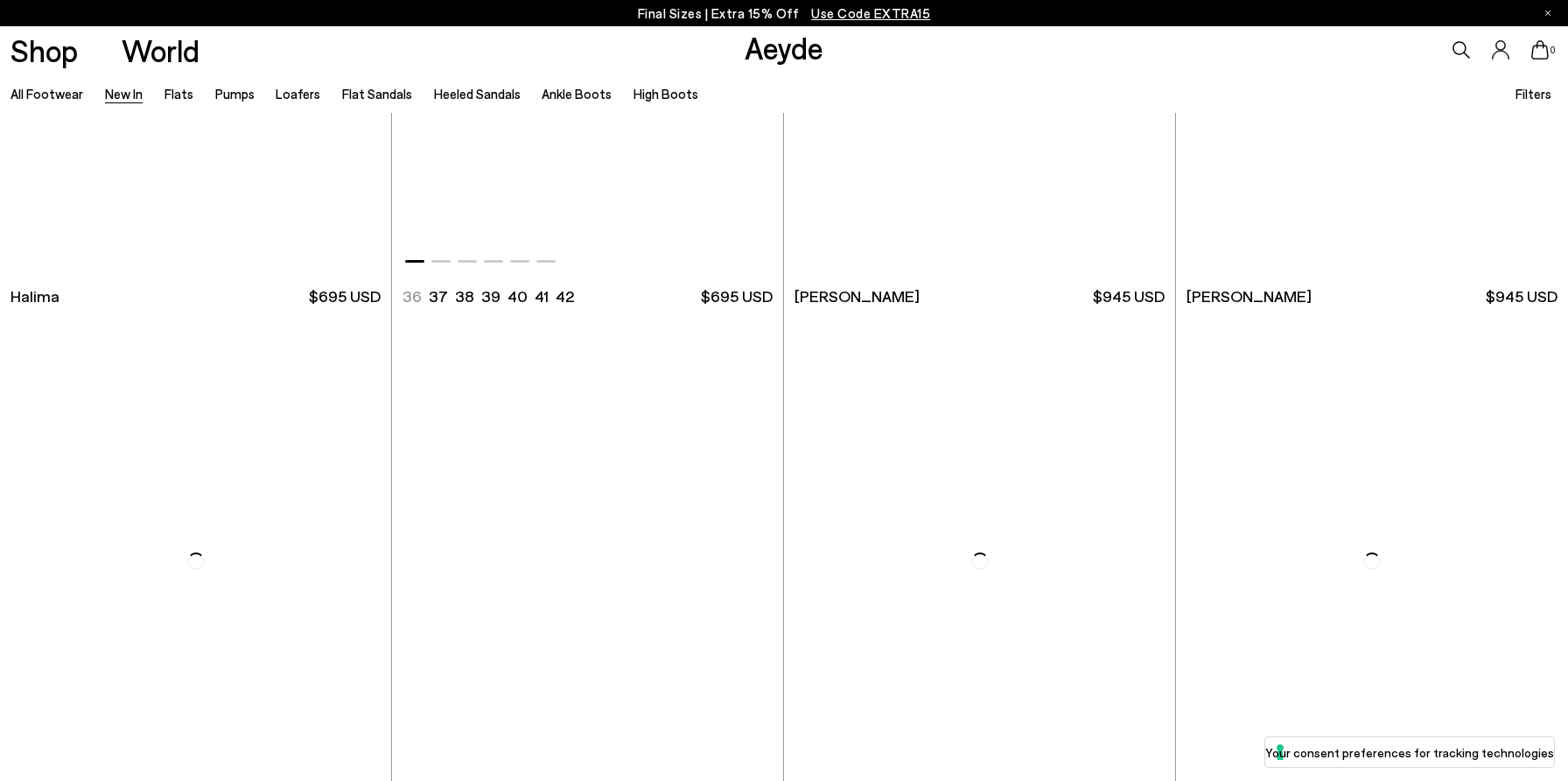
scroll to position [6732, 0]
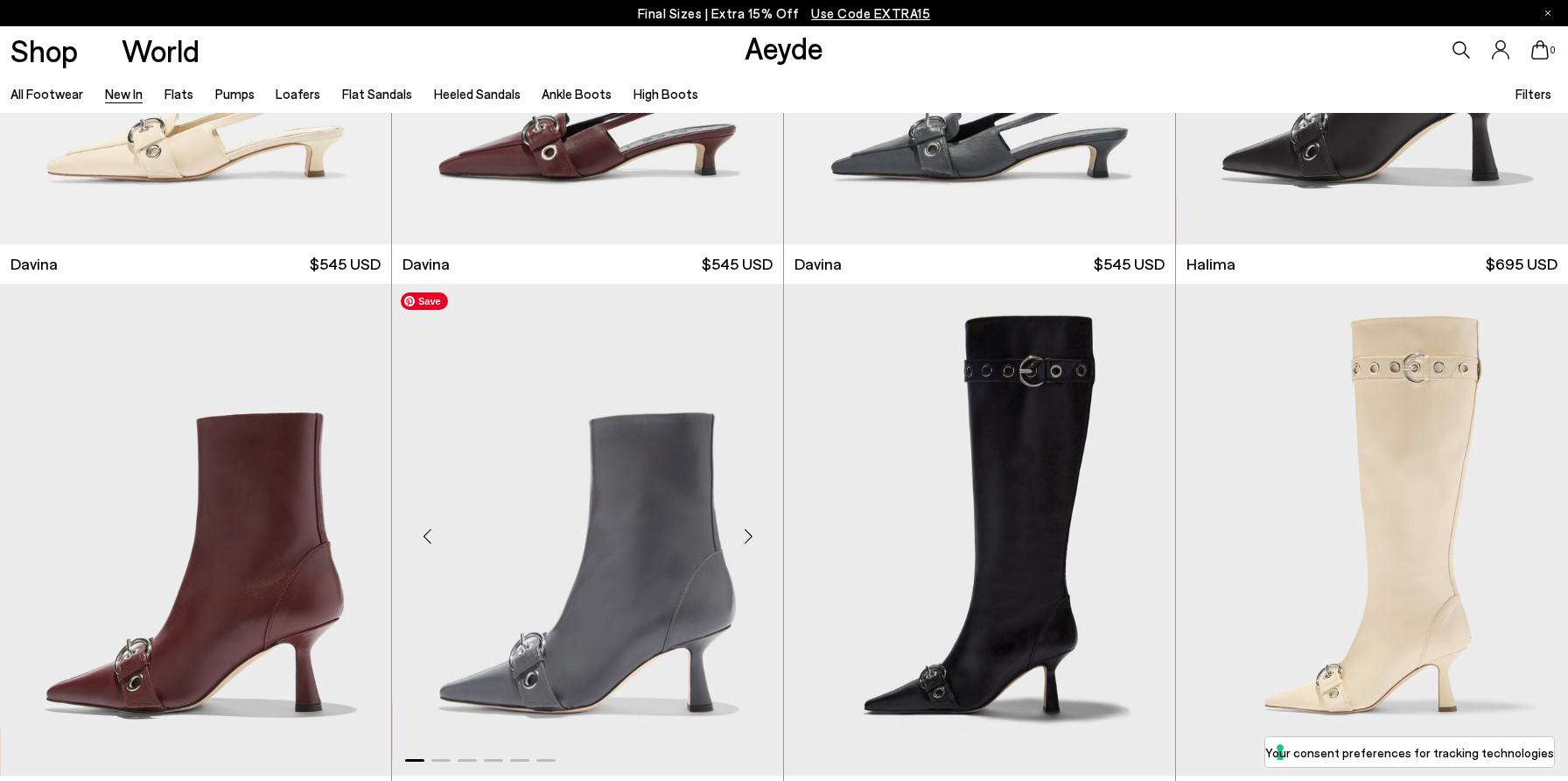
click at [659, 532] on img "1 / 6" at bounding box center [588, 529] width 392 height 492
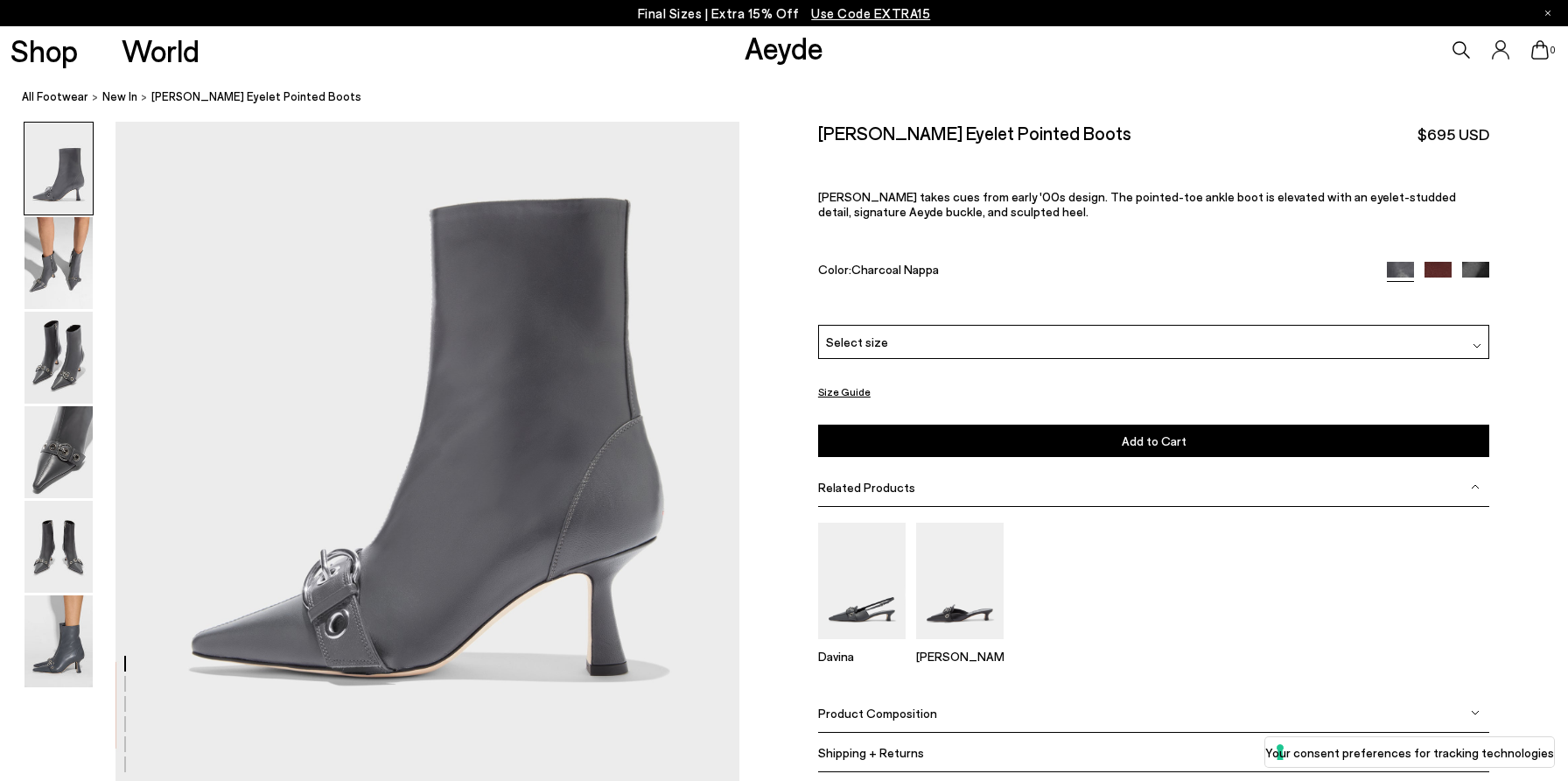
scroll to position [158, 0]
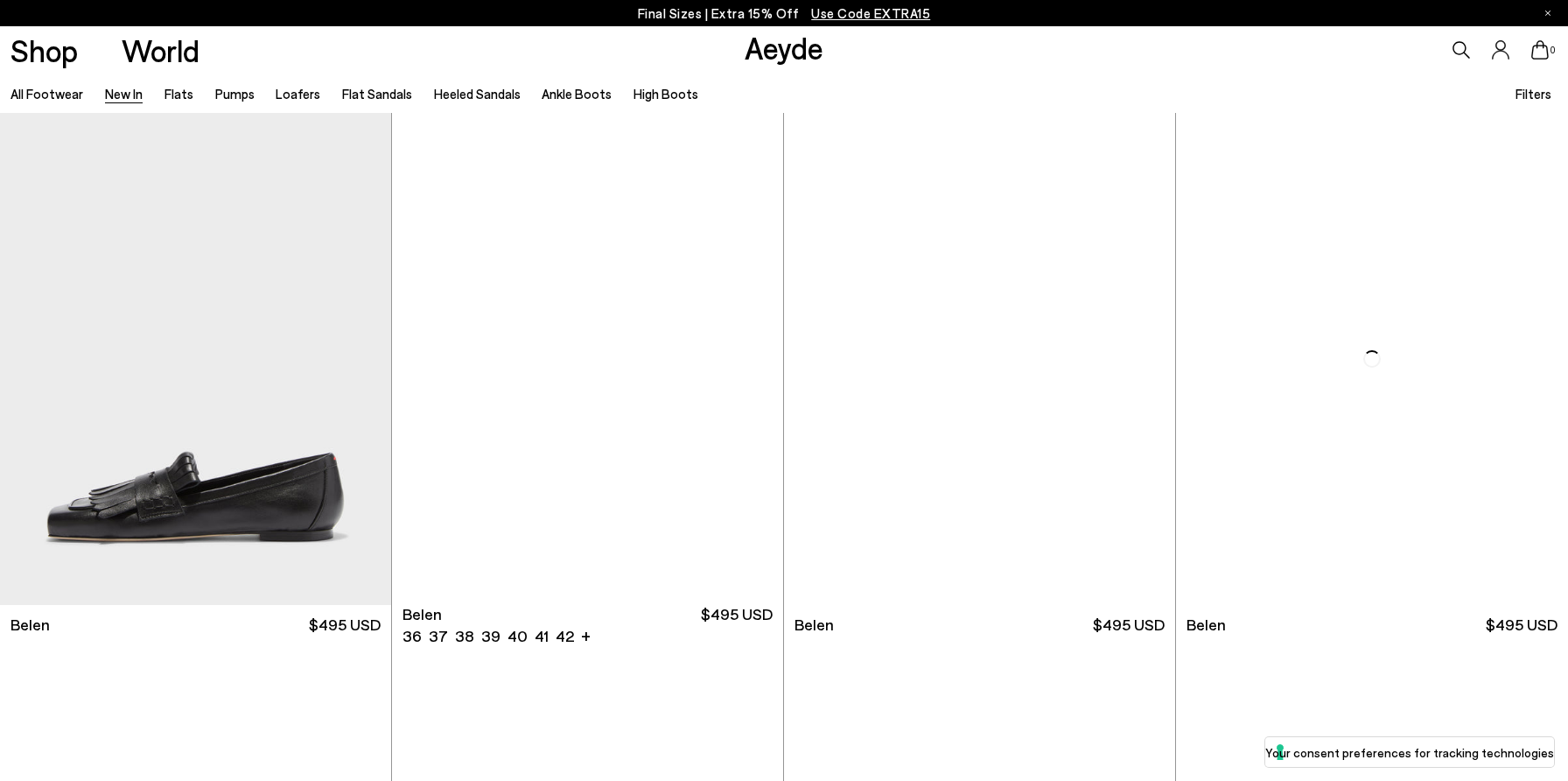
scroll to position [7200, 0]
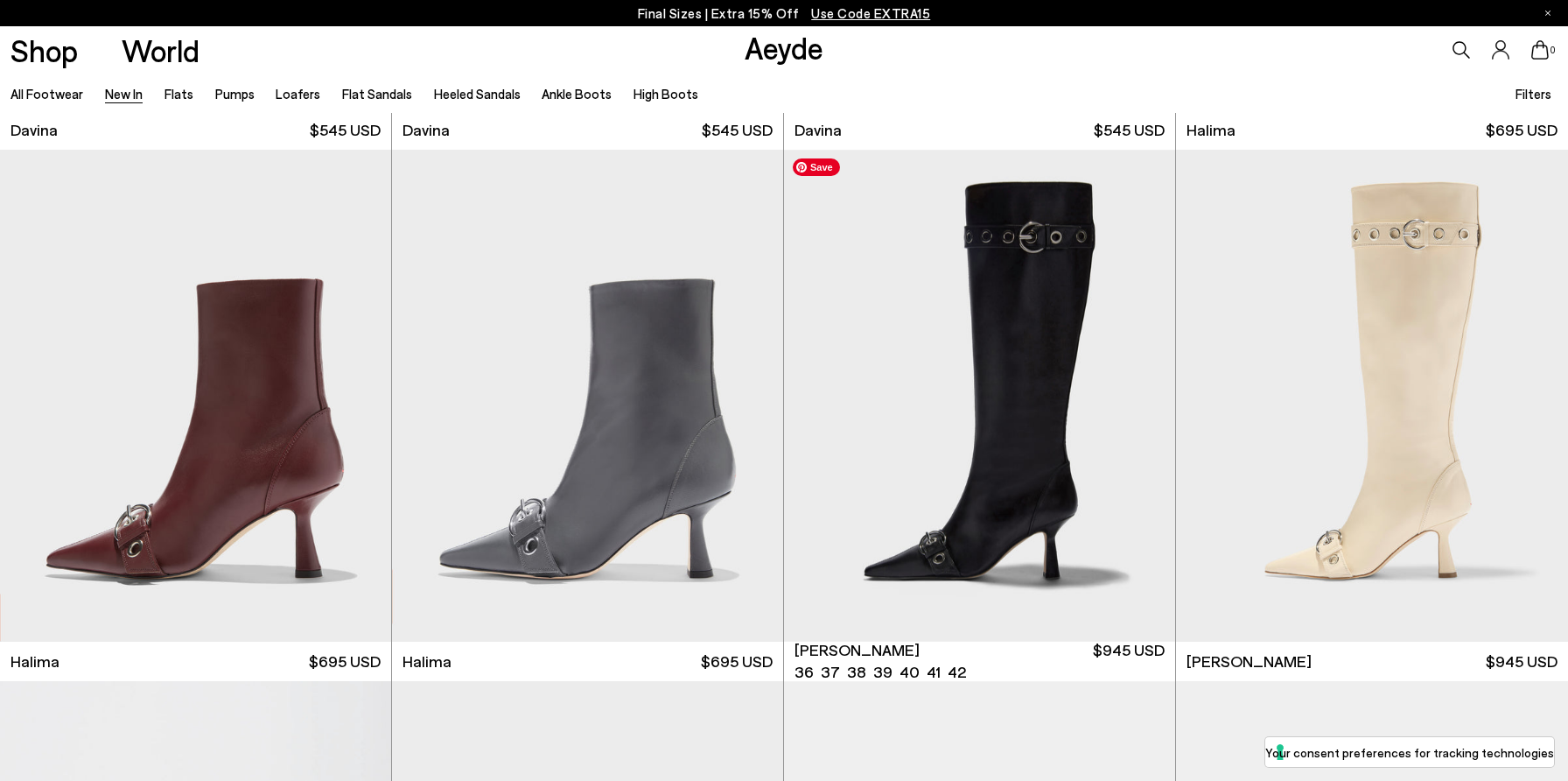
scroll to position [6879, 0]
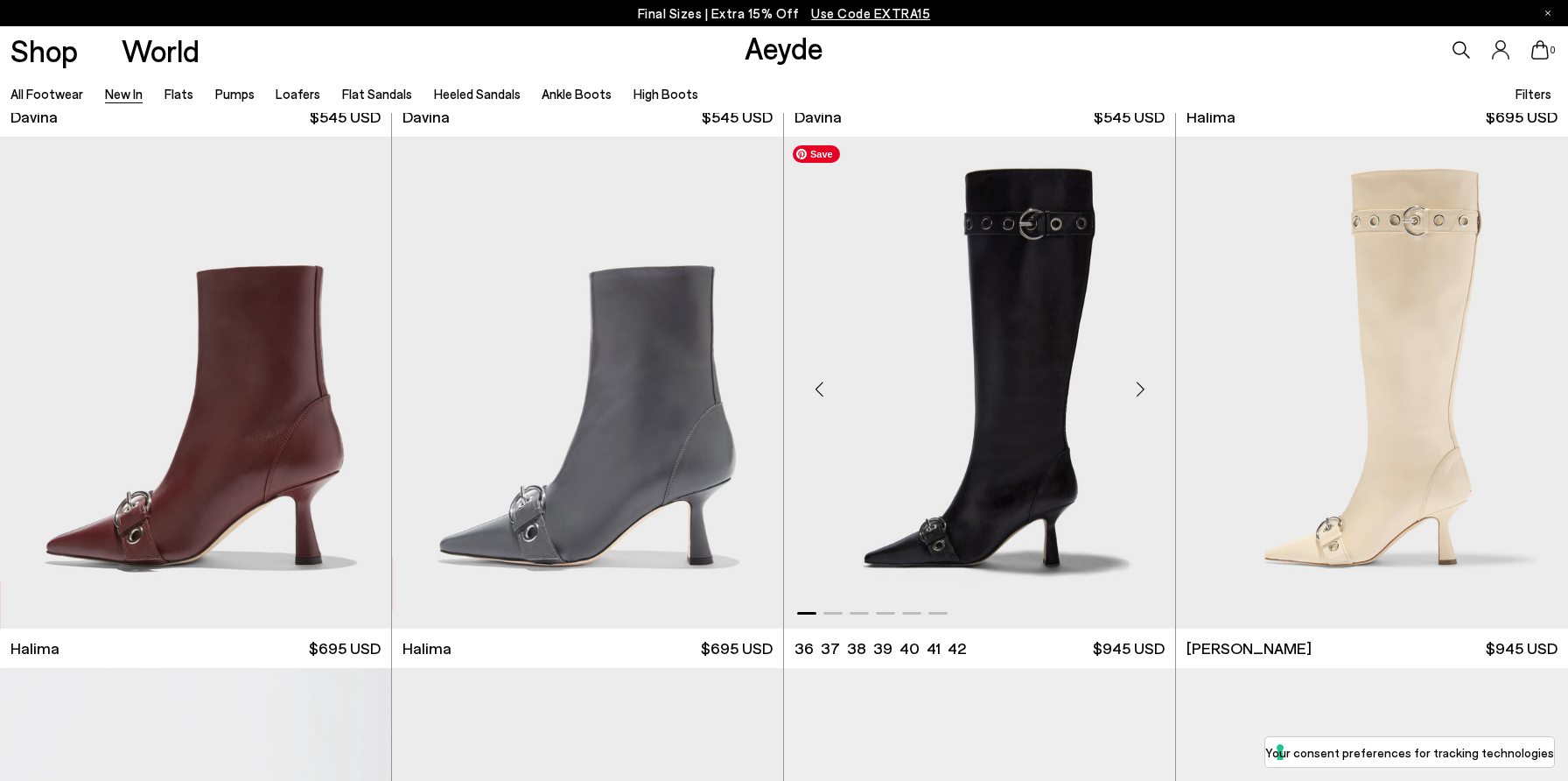
click at [1046, 392] on img "1 / 6" at bounding box center [980, 383] width 392 height 492
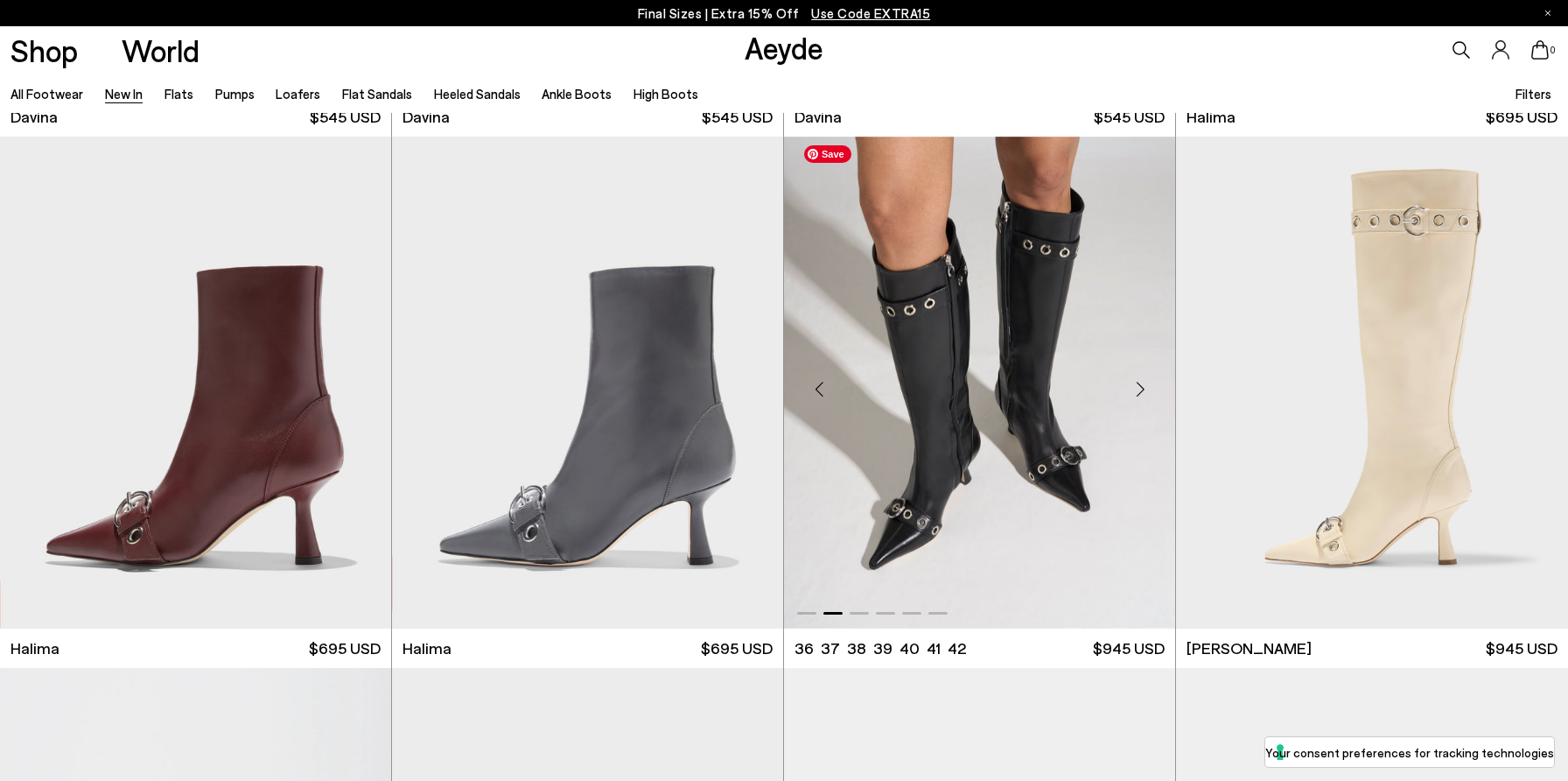
scroll to position [6886, 0]
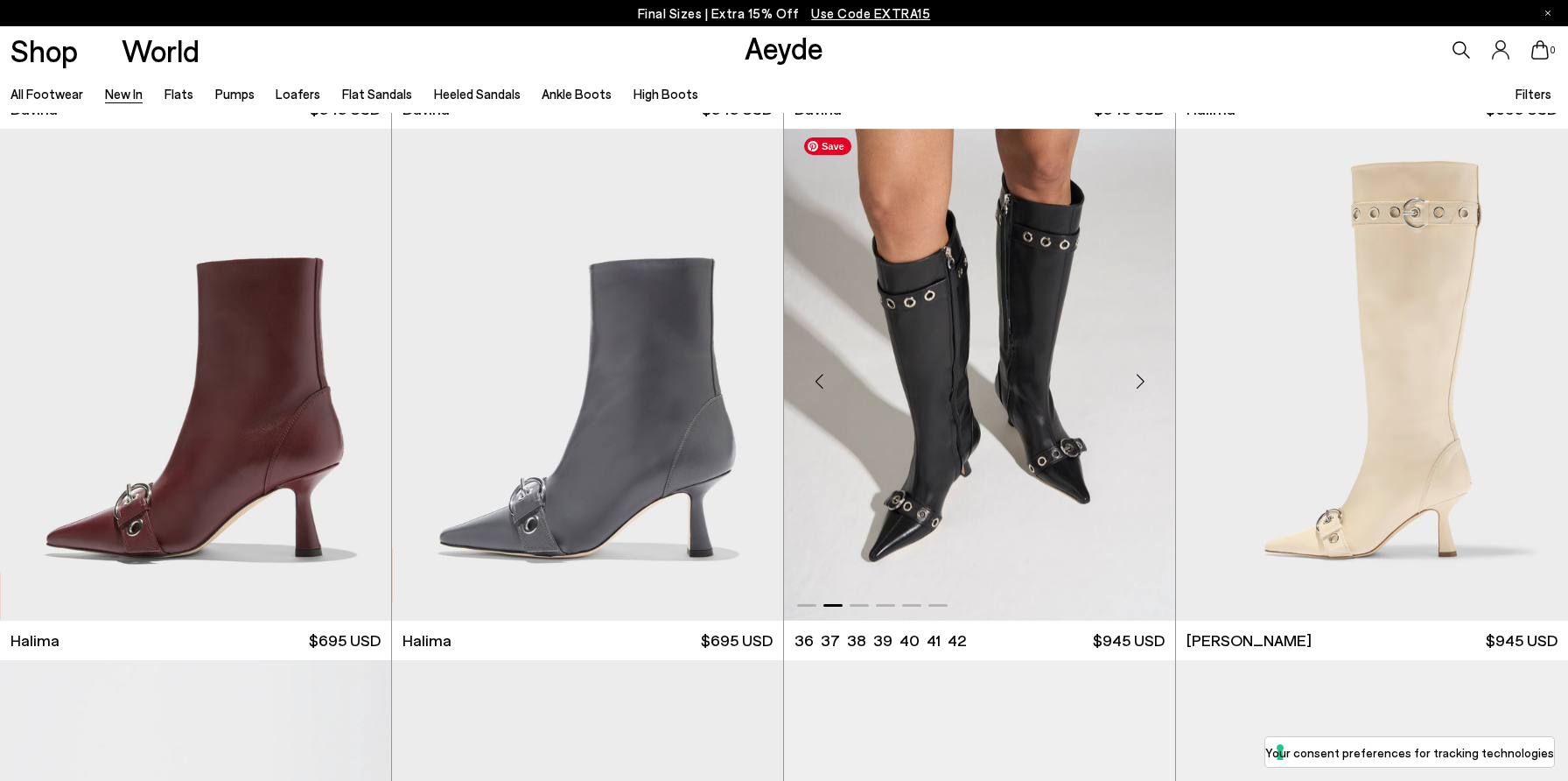
click at [1046, 393] on img "2 / 6" at bounding box center [980, 374] width 392 height 492
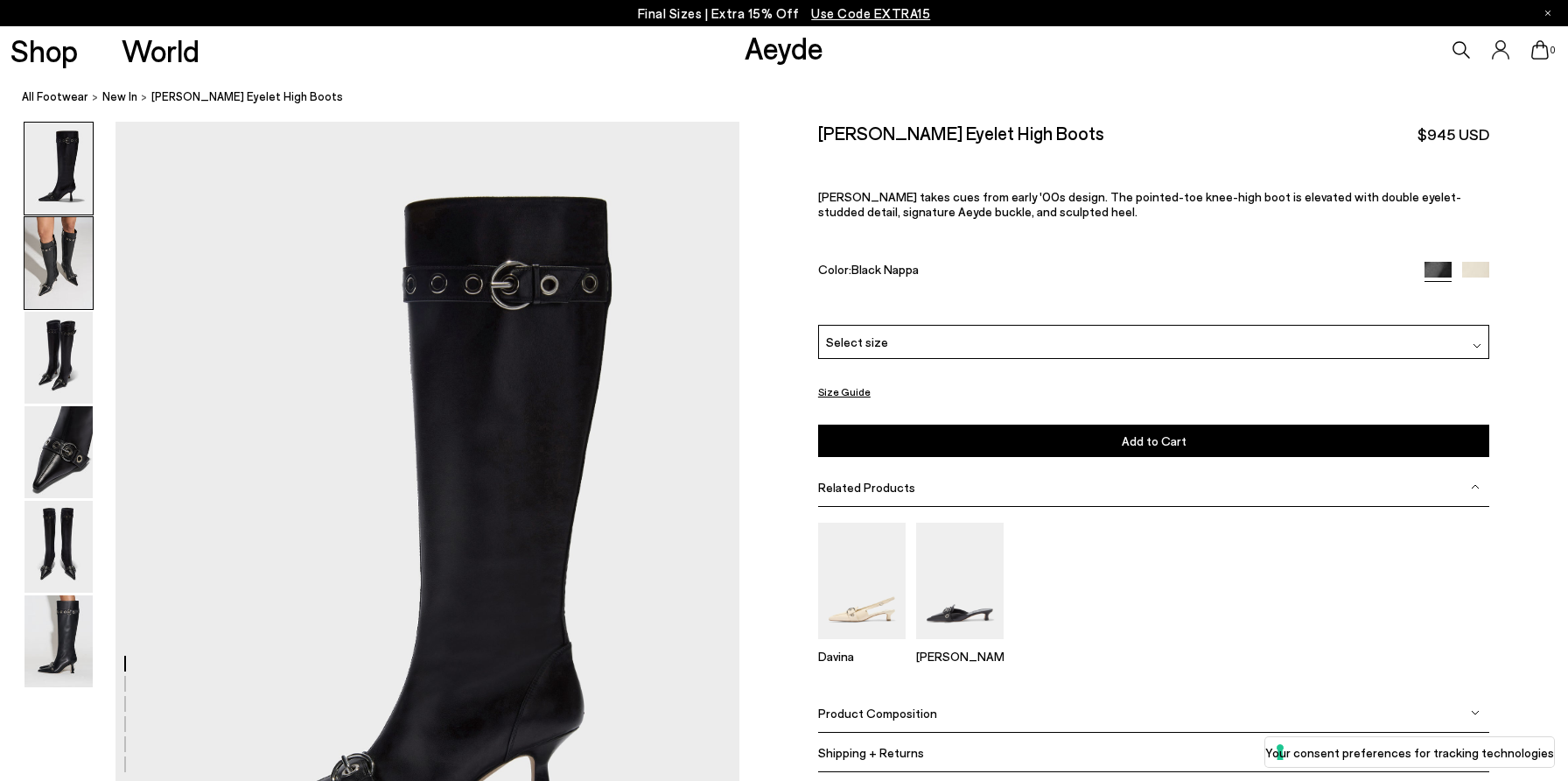
click at [58, 258] on img at bounding box center [58, 262] width 68 height 92
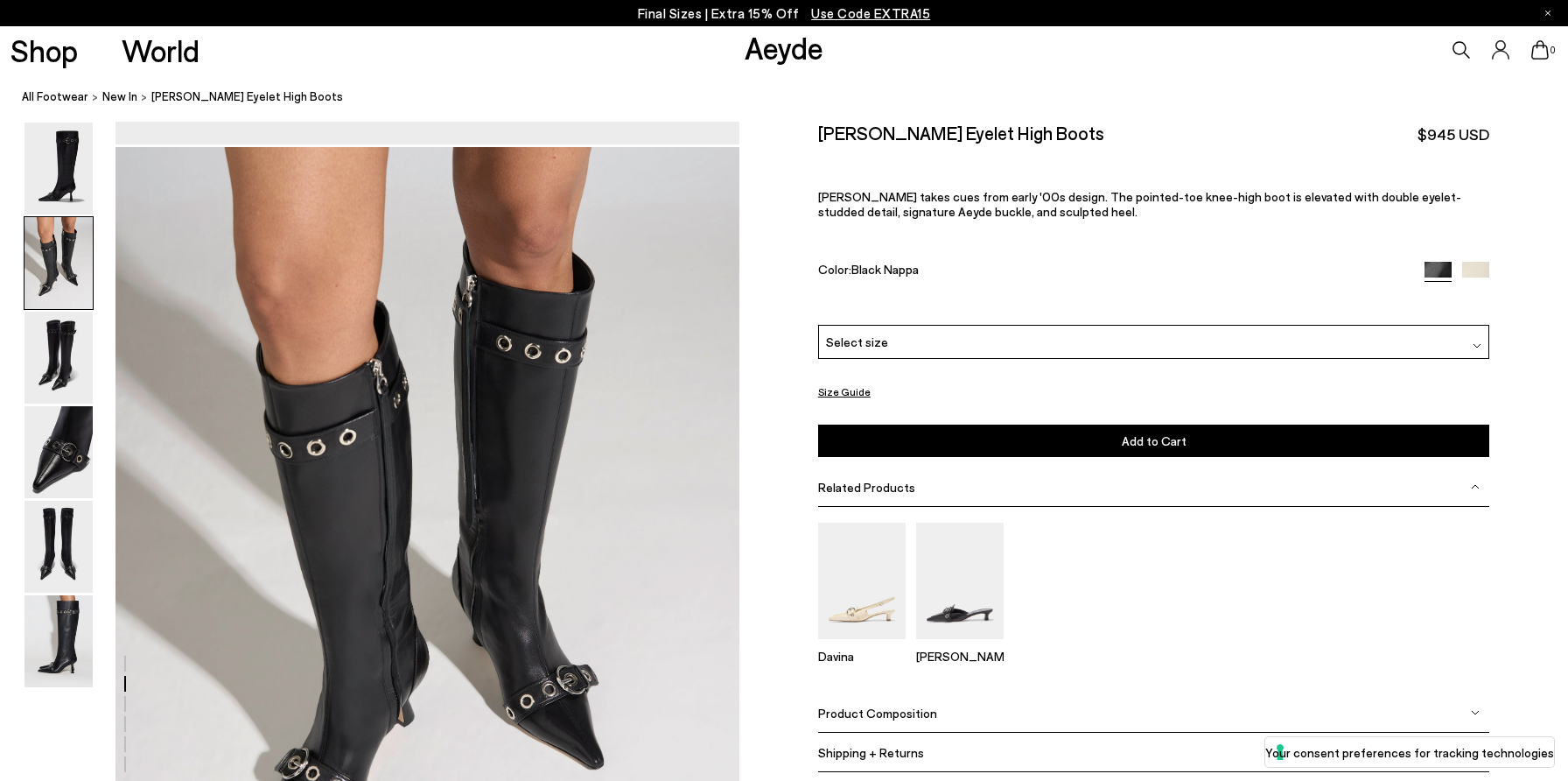
scroll to position [837, 0]
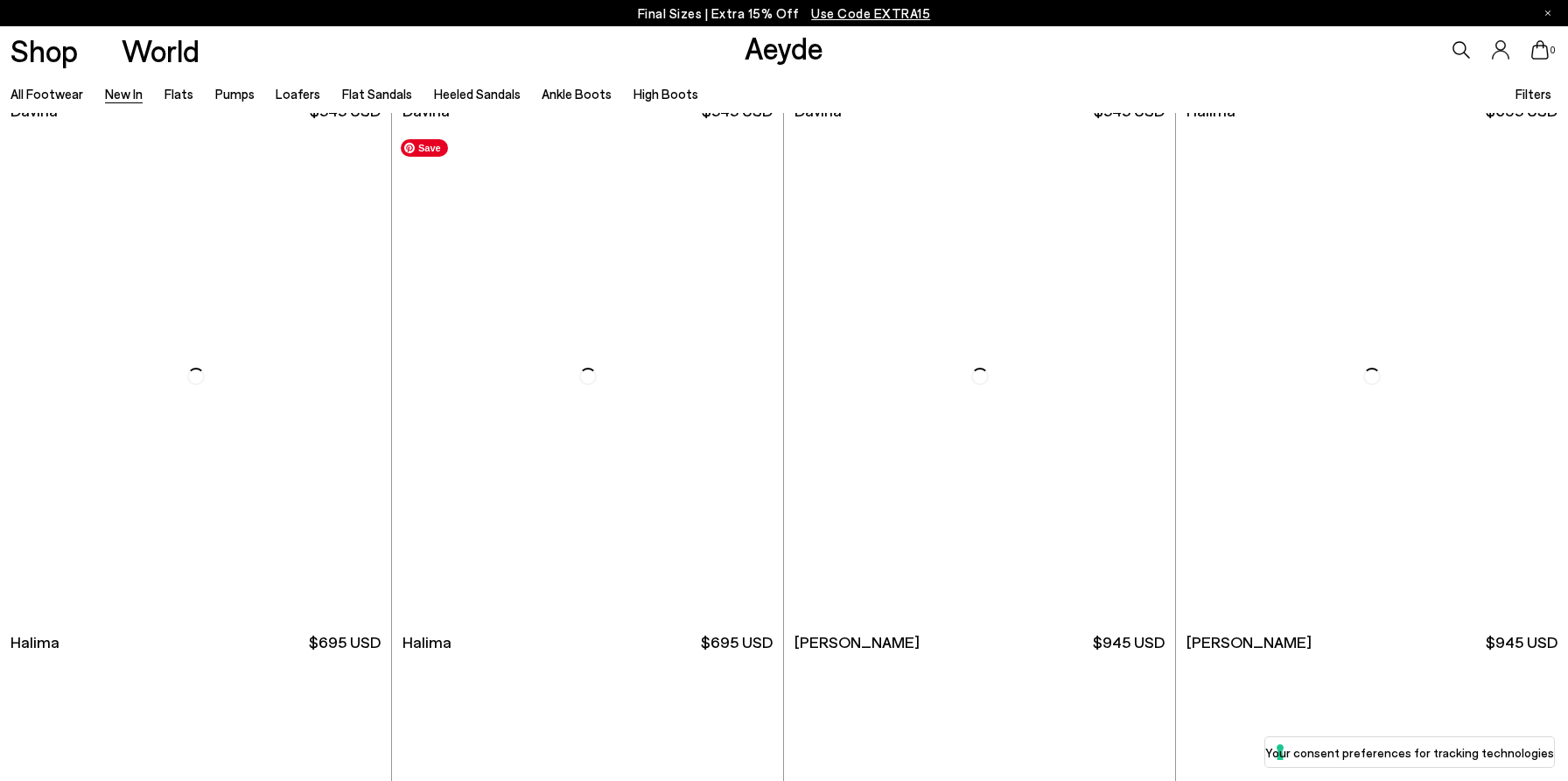
scroll to position [6880, 0]
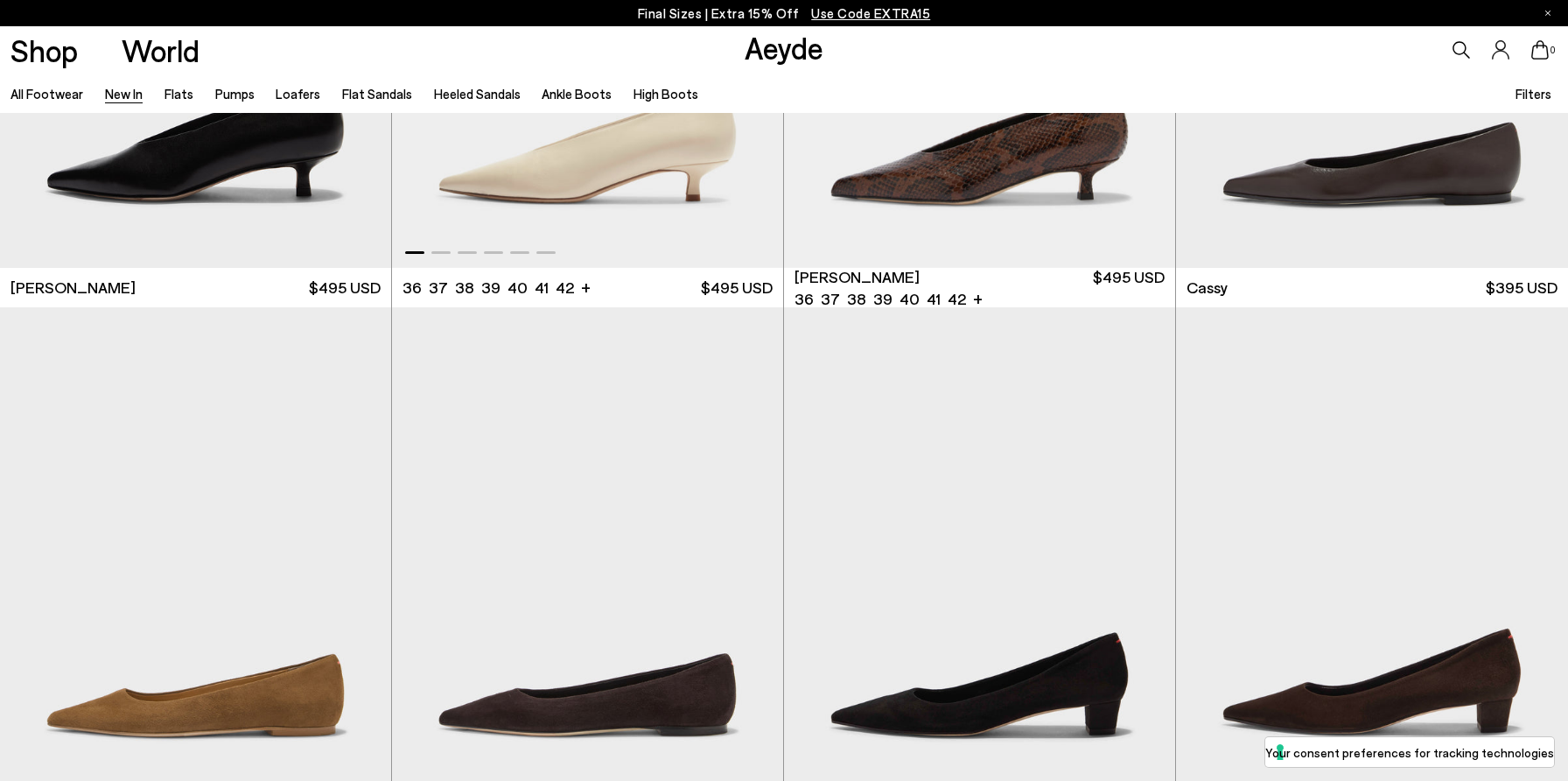
scroll to position [8335, 0]
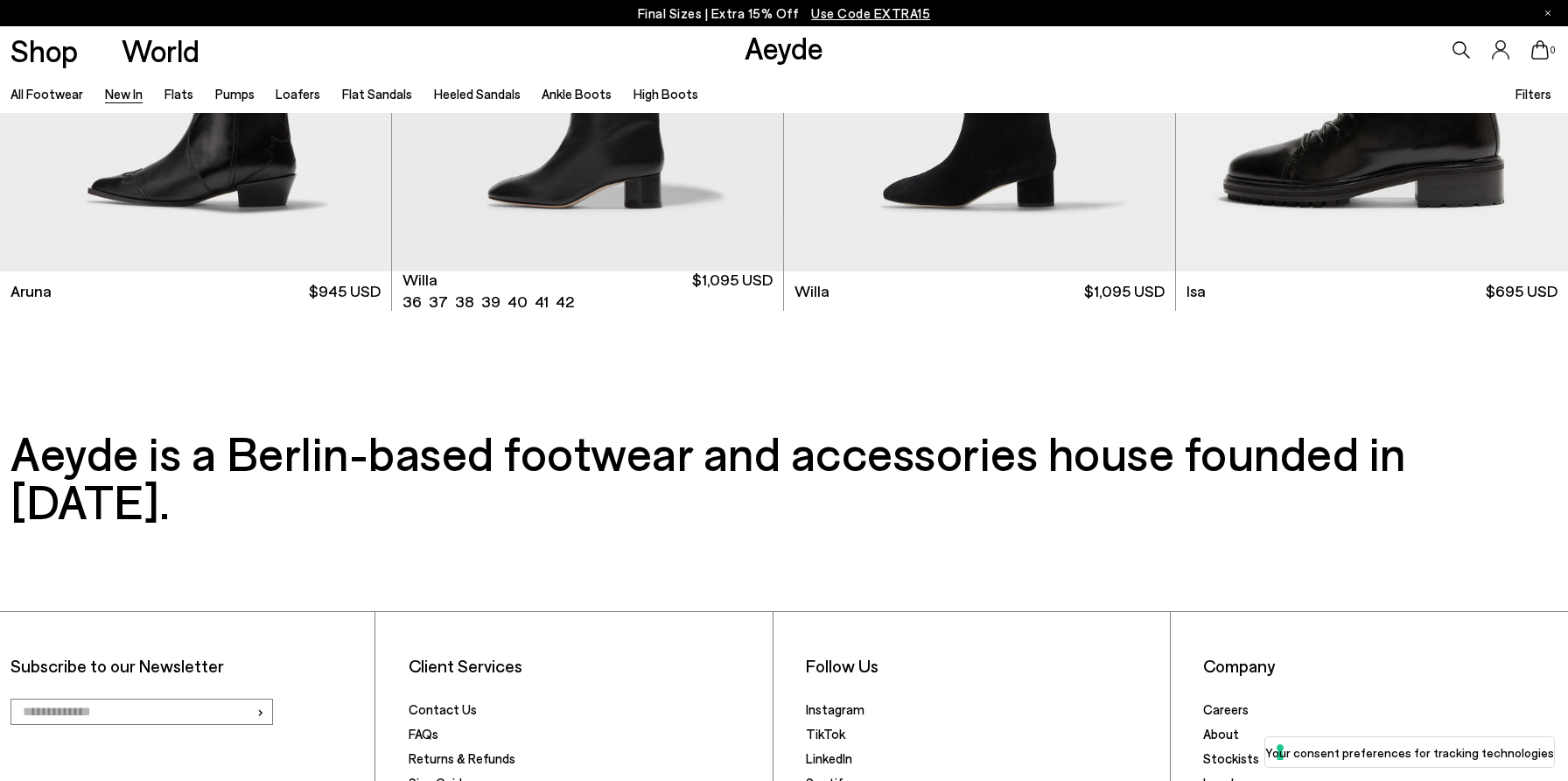
scroll to position [14723, 0]
